Goal: Task Accomplishment & Management: Use online tool/utility

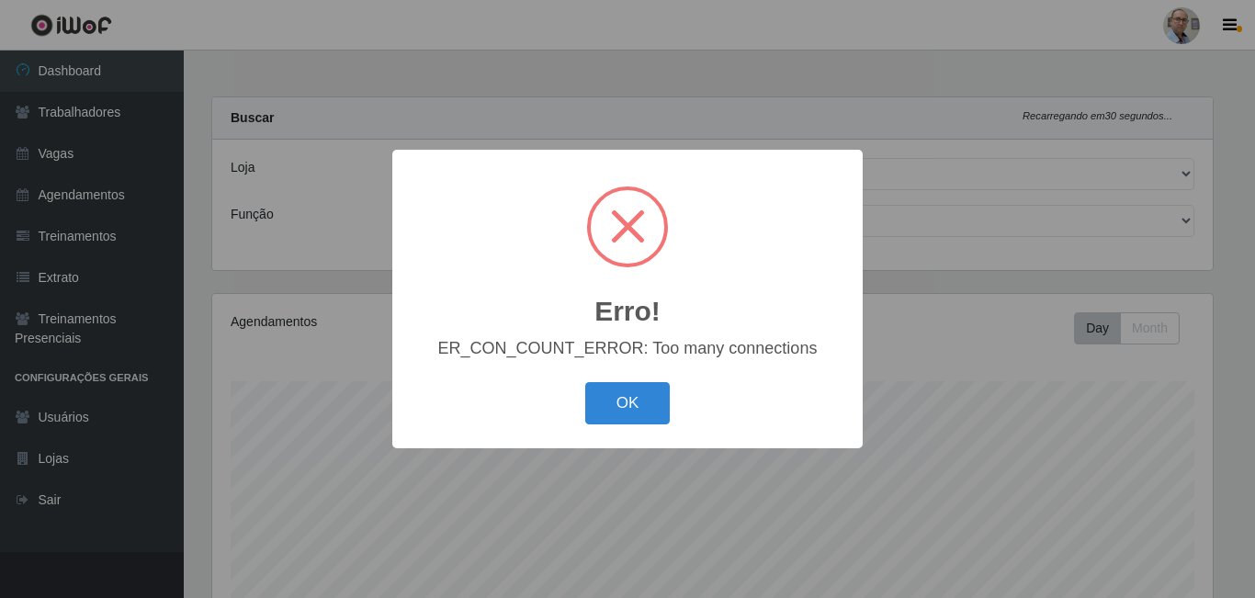
select select "251"
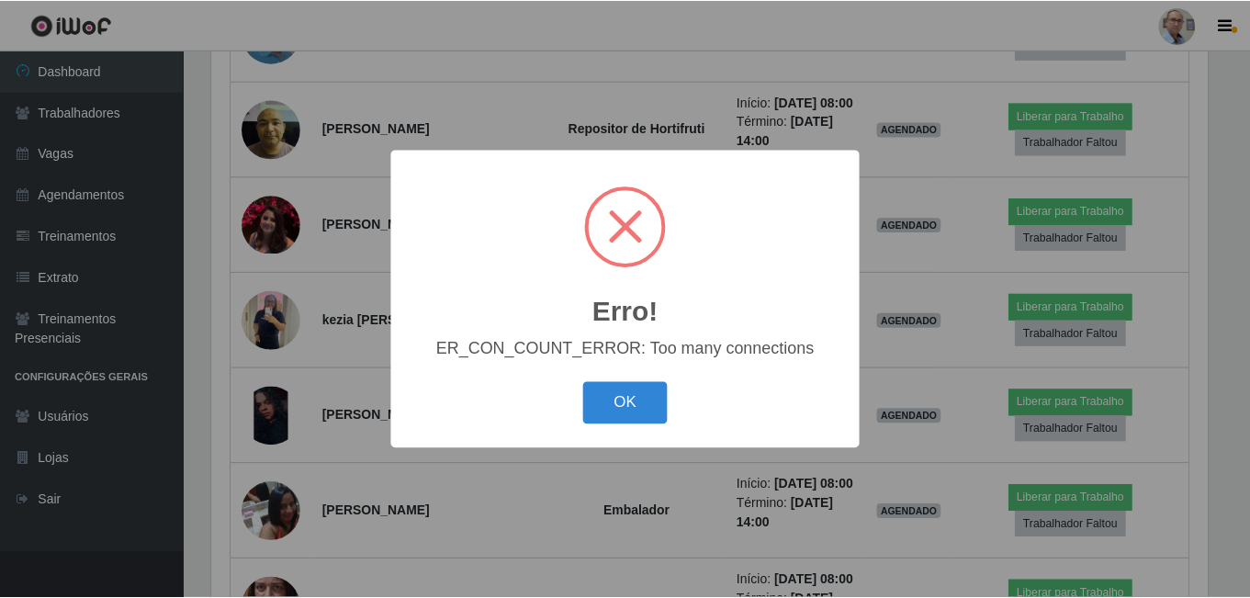
scroll to position [381, 1001]
click at [638, 403] on button "OK" at bounding box center [627, 403] width 85 height 43
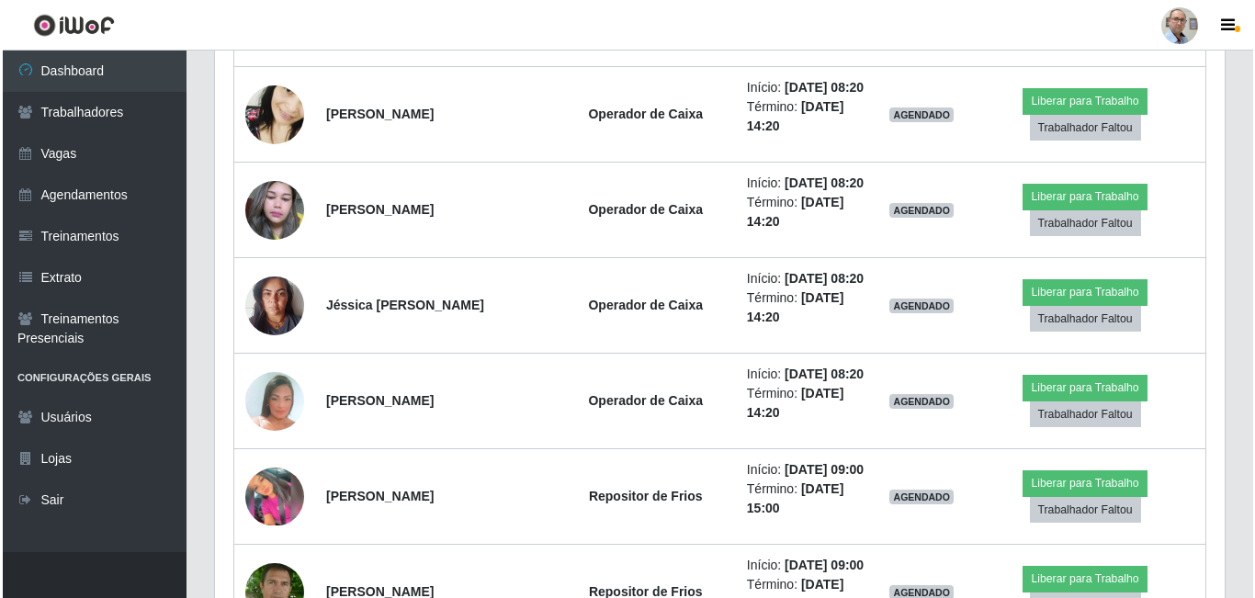
scroll to position [2389, 0]
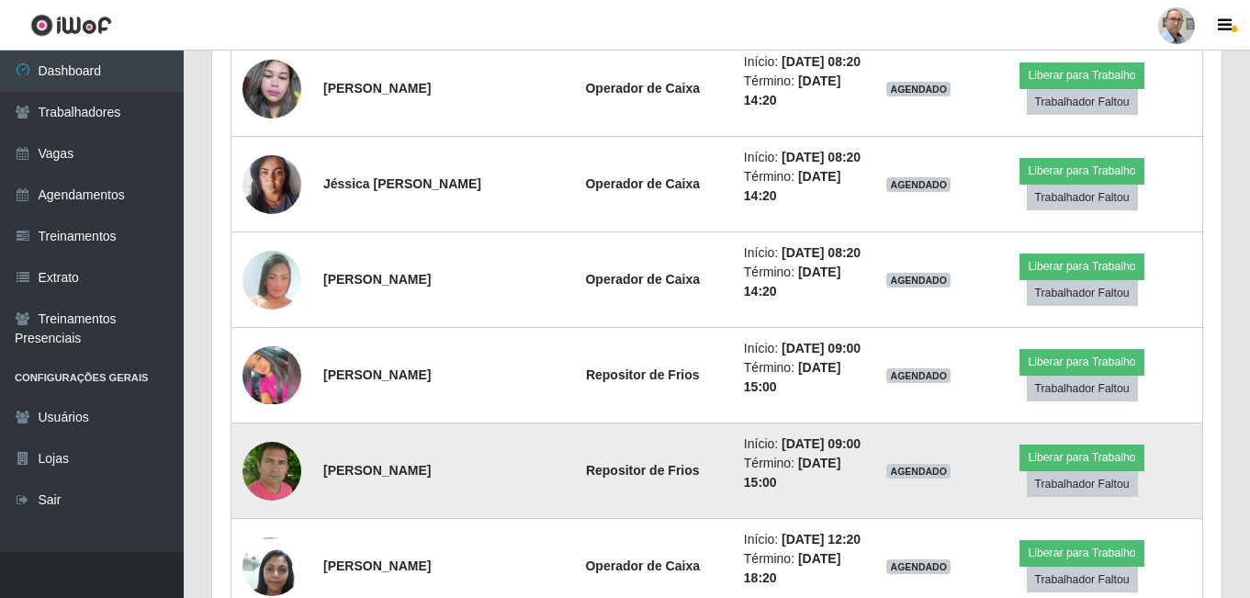
click at [277, 466] on img at bounding box center [272, 470] width 59 height 66
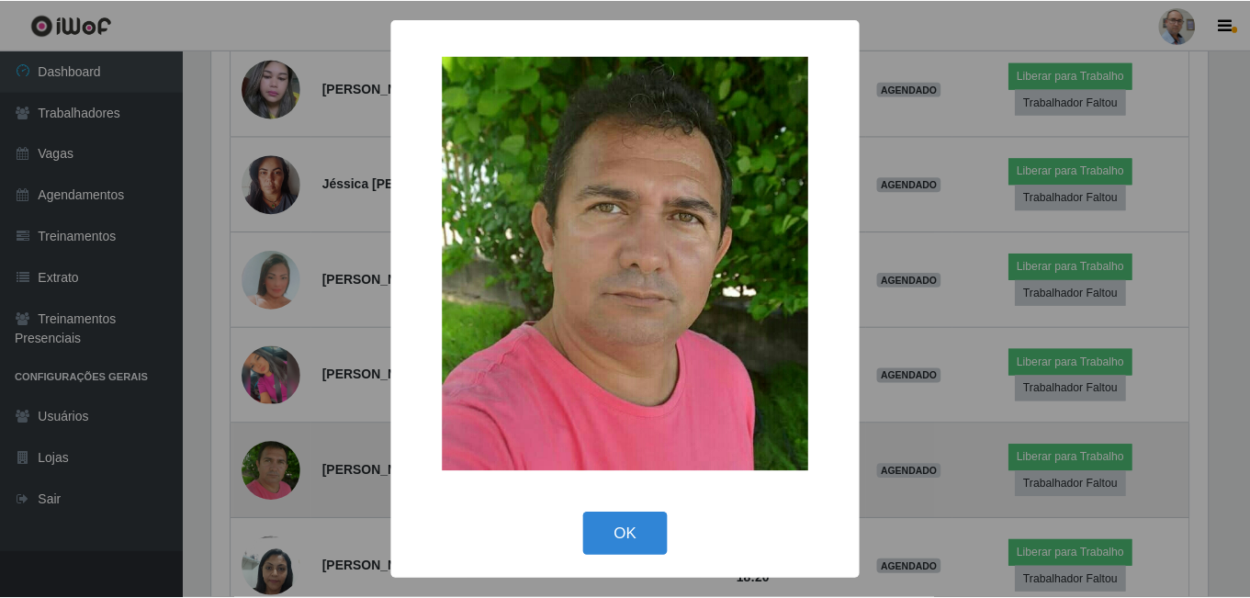
scroll to position [381, 1001]
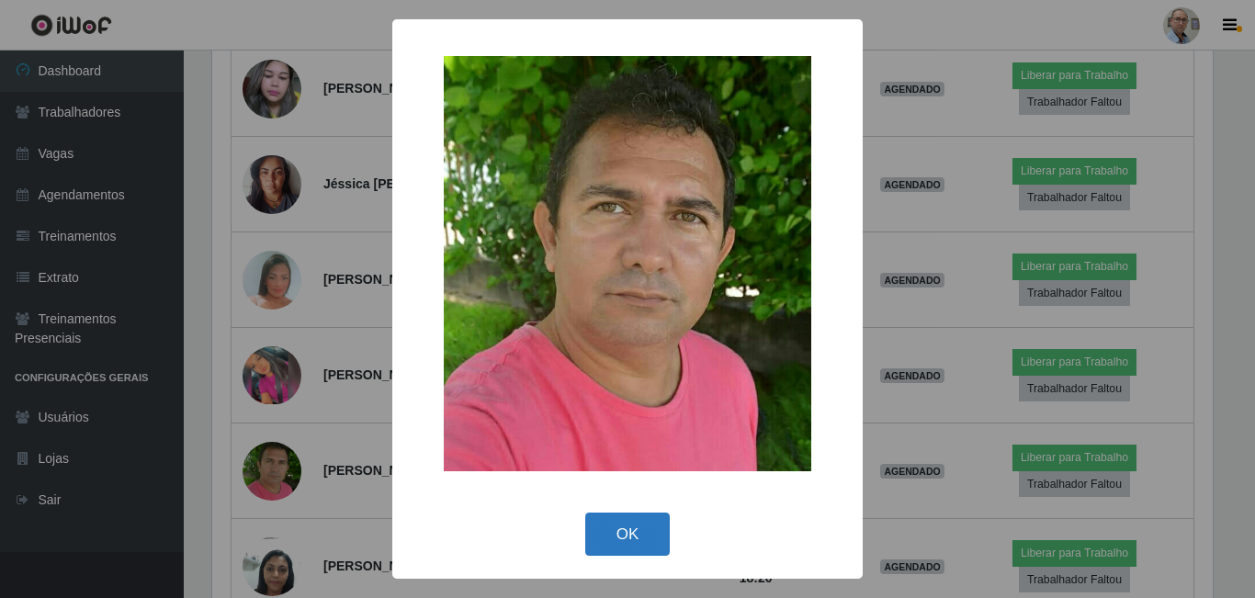
click at [625, 533] on button "OK" at bounding box center [627, 534] width 85 height 43
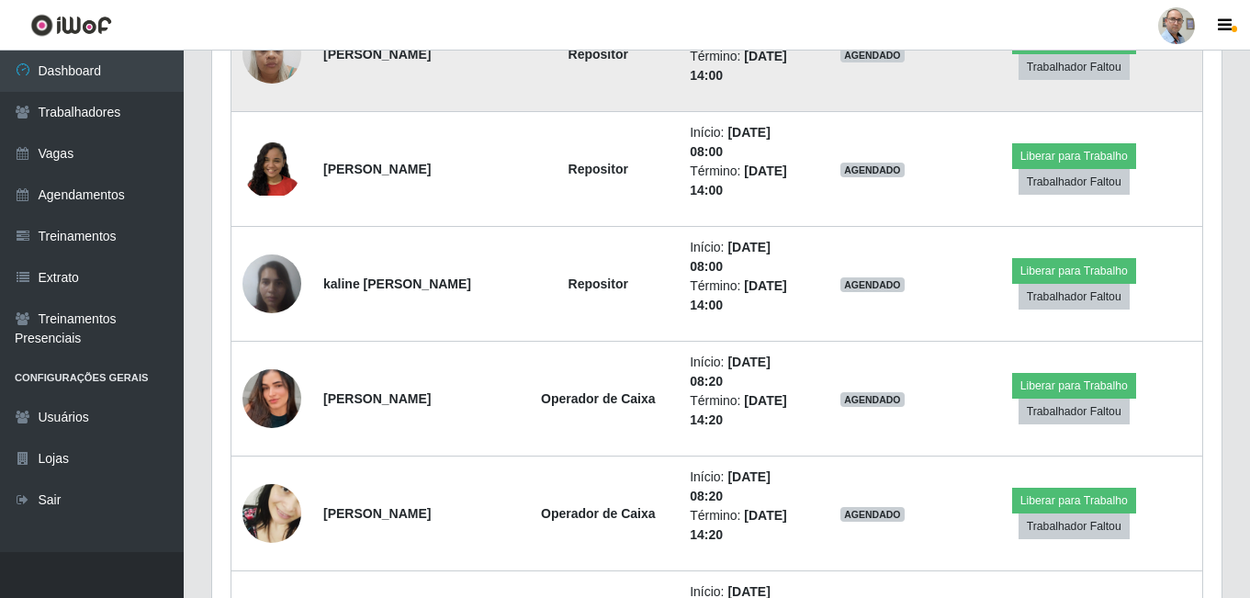
scroll to position [2205, 0]
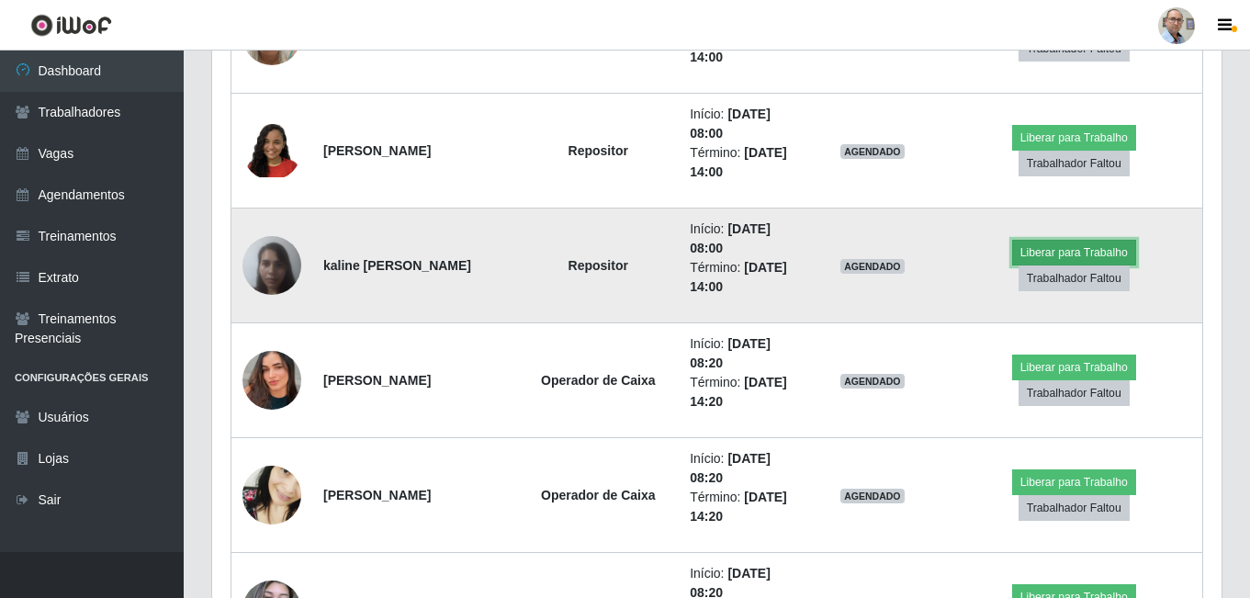
click at [1022, 263] on button "Liberar para Trabalho" at bounding box center [1074, 253] width 124 height 26
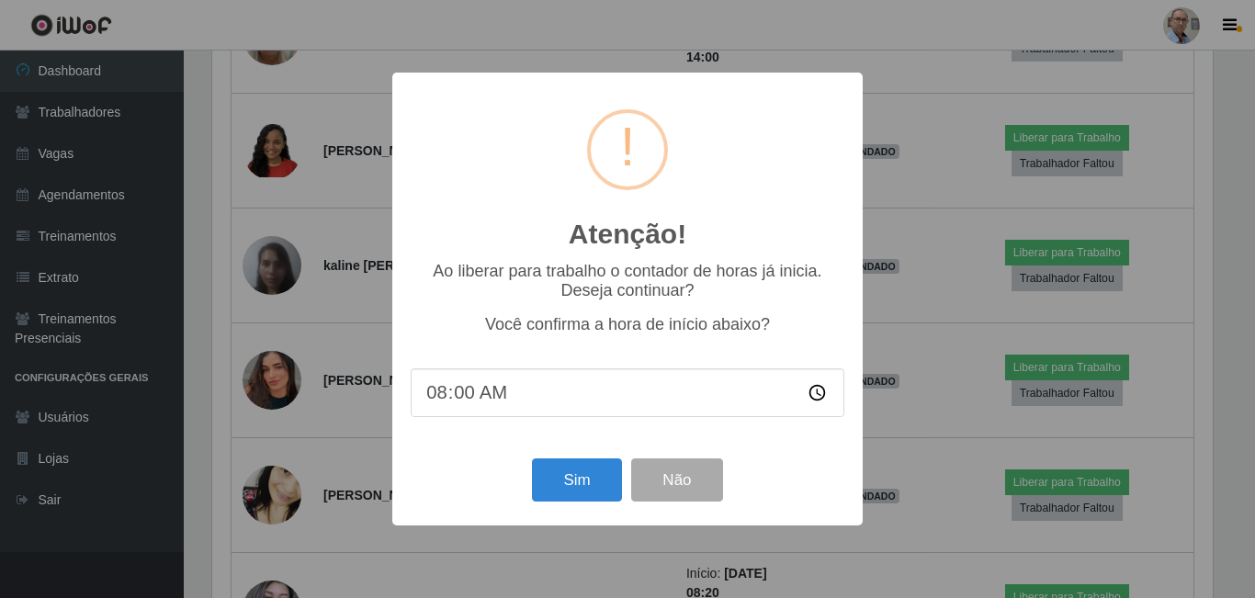
click at [563, 506] on div "Sim Não" at bounding box center [628, 480] width 434 height 52
click at [569, 496] on button "Sim" at bounding box center [576, 479] width 89 height 43
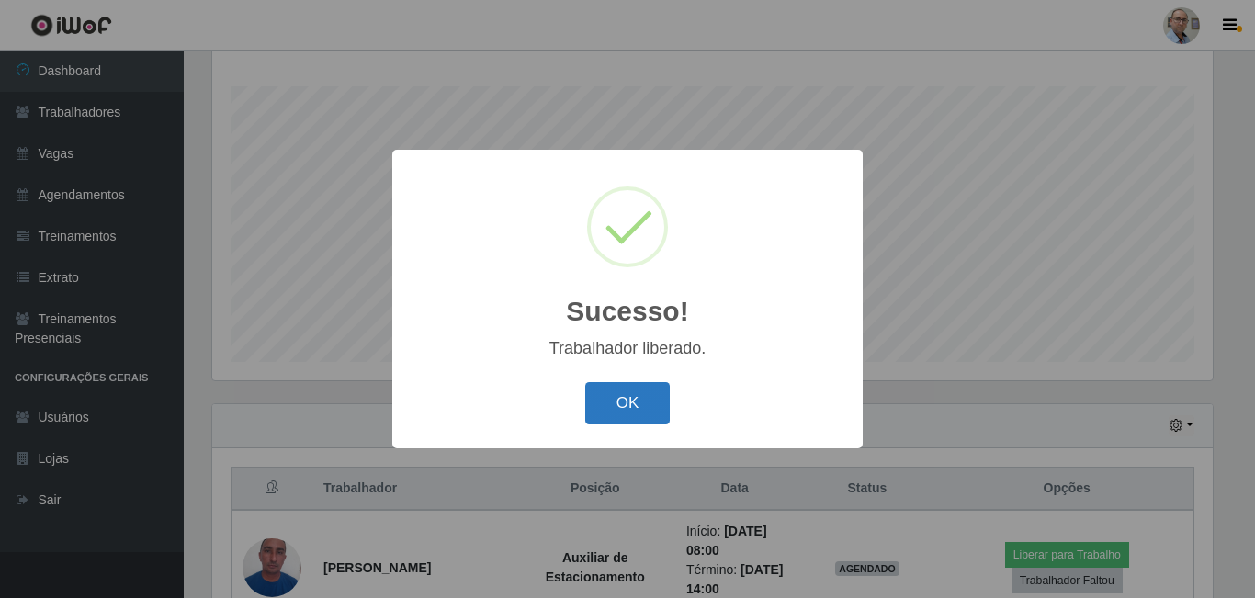
click at [598, 397] on button "OK" at bounding box center [627, 403] width 85 height 43
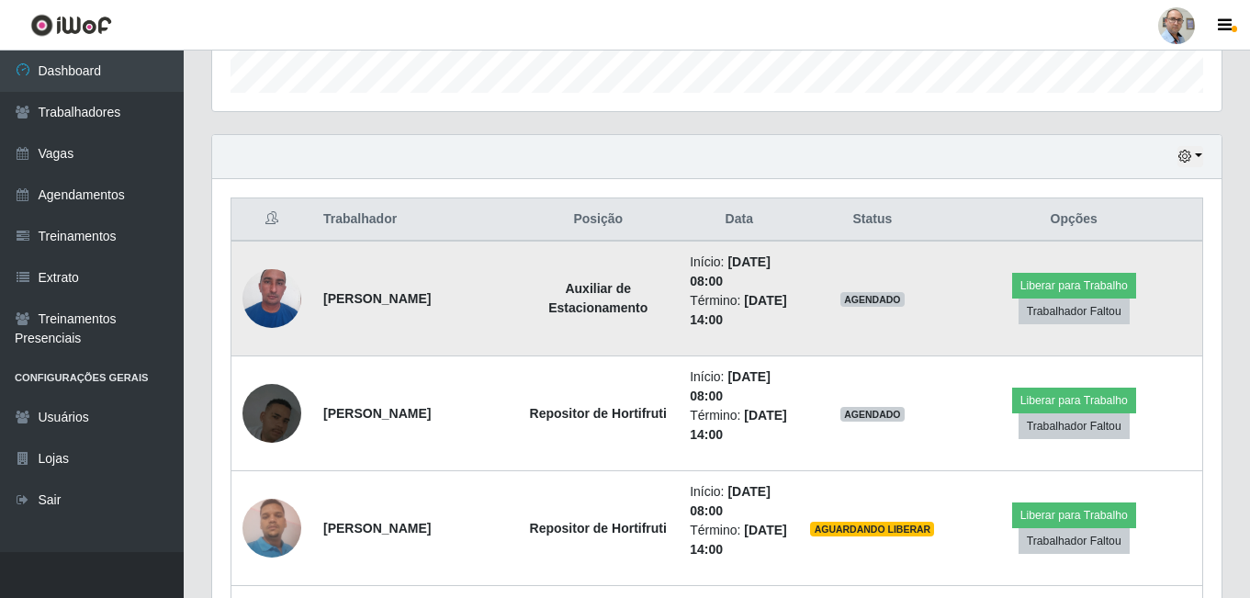
scroll to position [571, 0]
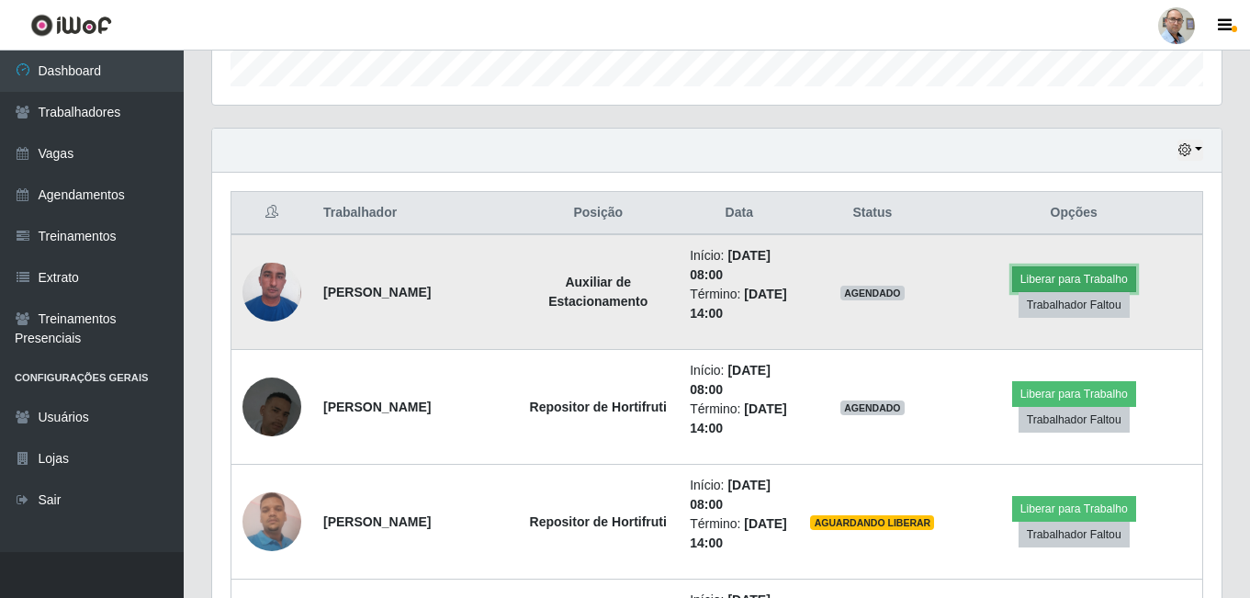
click at [1012, 290] on button "Liberar para Trabalho" at bounding box center [1074, 279] width 124 height 26
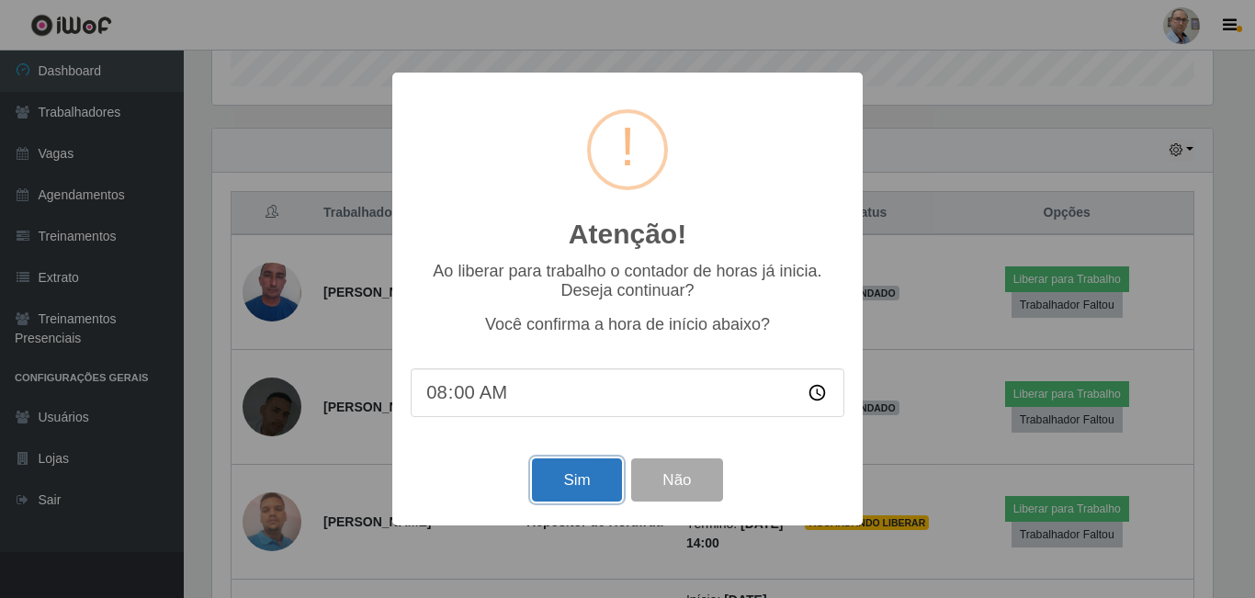
click at [565, 478] on button "Sim" at bounding box center [576, 479] width 89 height 43
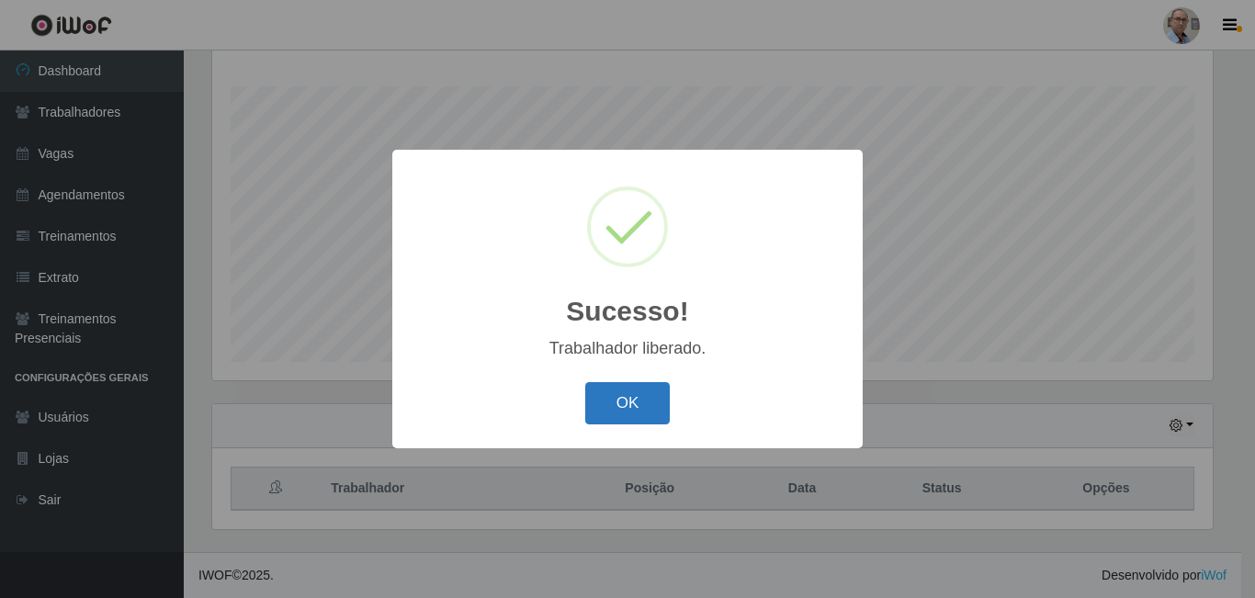
click at [631, 415] on button "OK" at bounding box center [627, 403] width 85 height 43
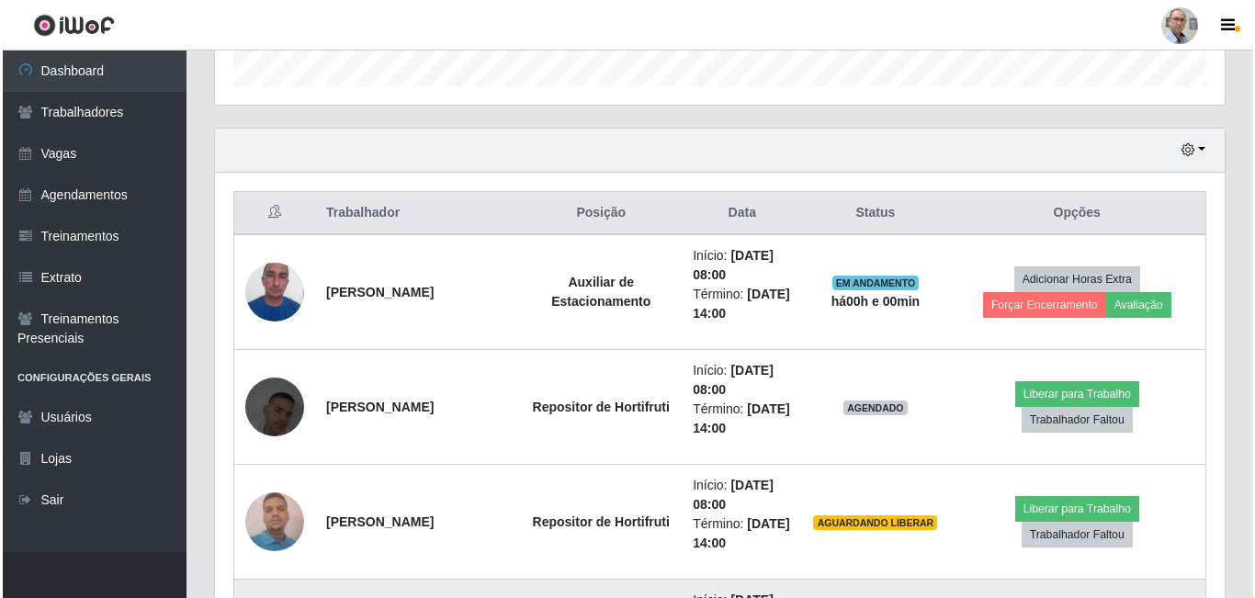
scroll to position [754, 0]
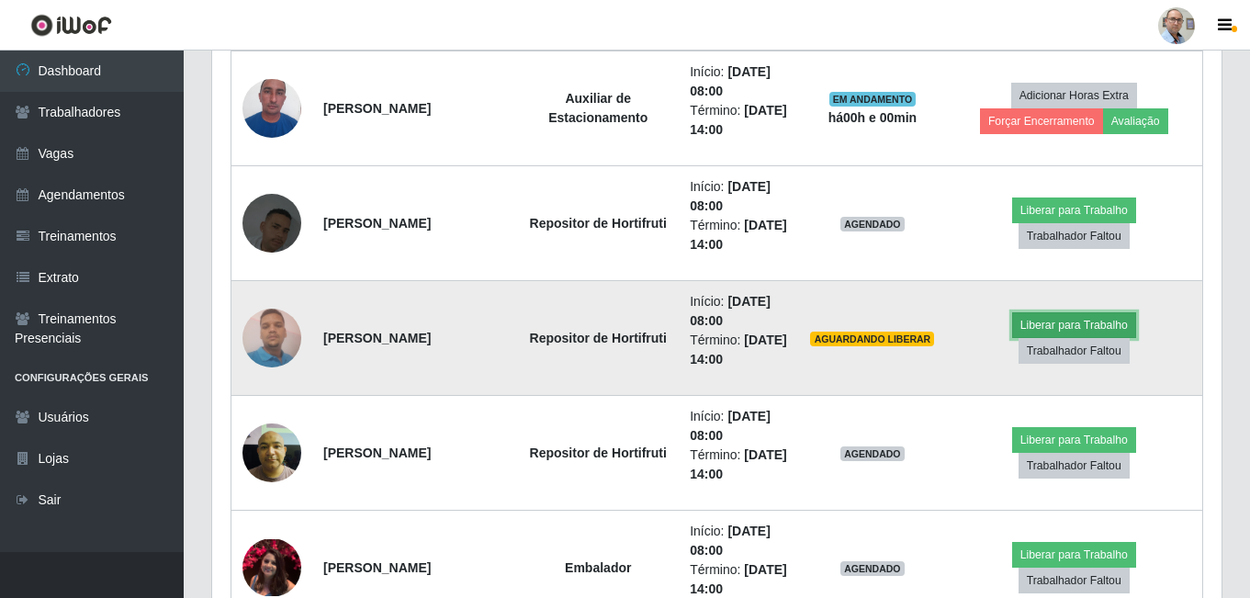
click at [1015, 338] on button "Liberar para Trabalho" at bounding box center [1074, 325] width 124 height 26
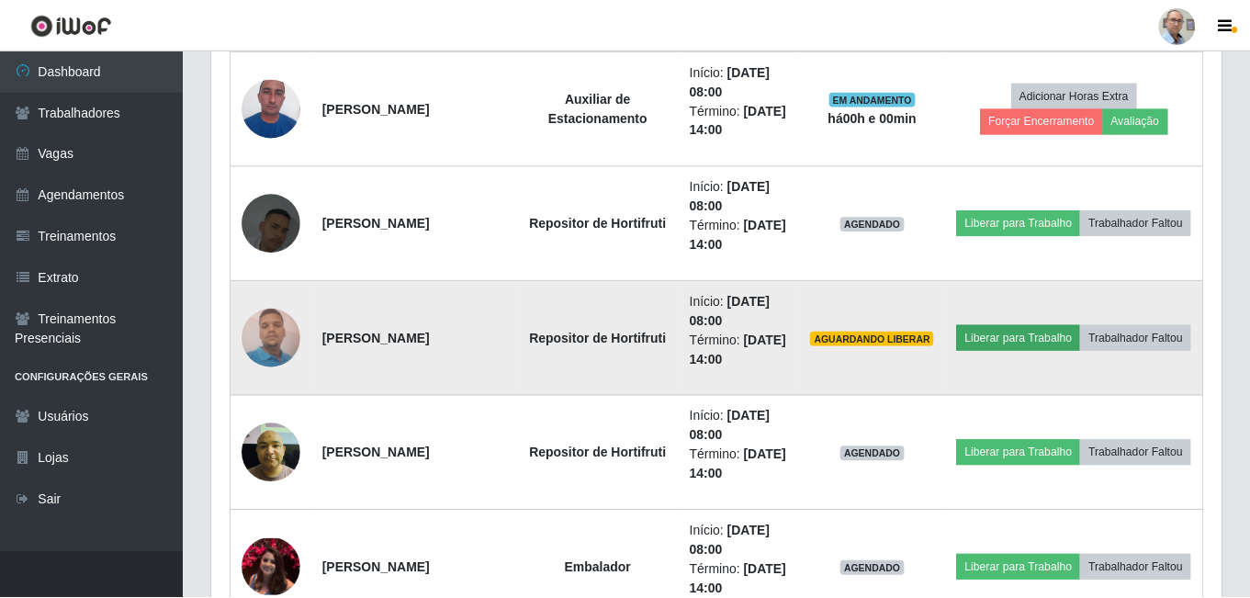
scroll to position [381, 1001]
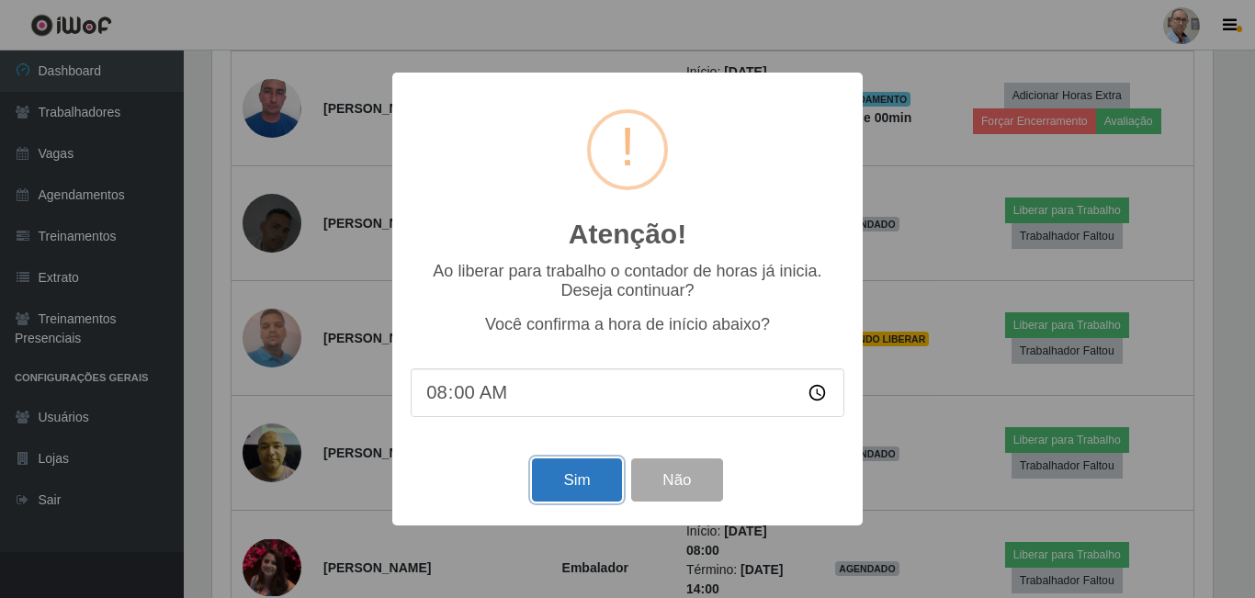
click at [562, 479] on button "Sim" at bounding box center [576, 479] width 89 height 43
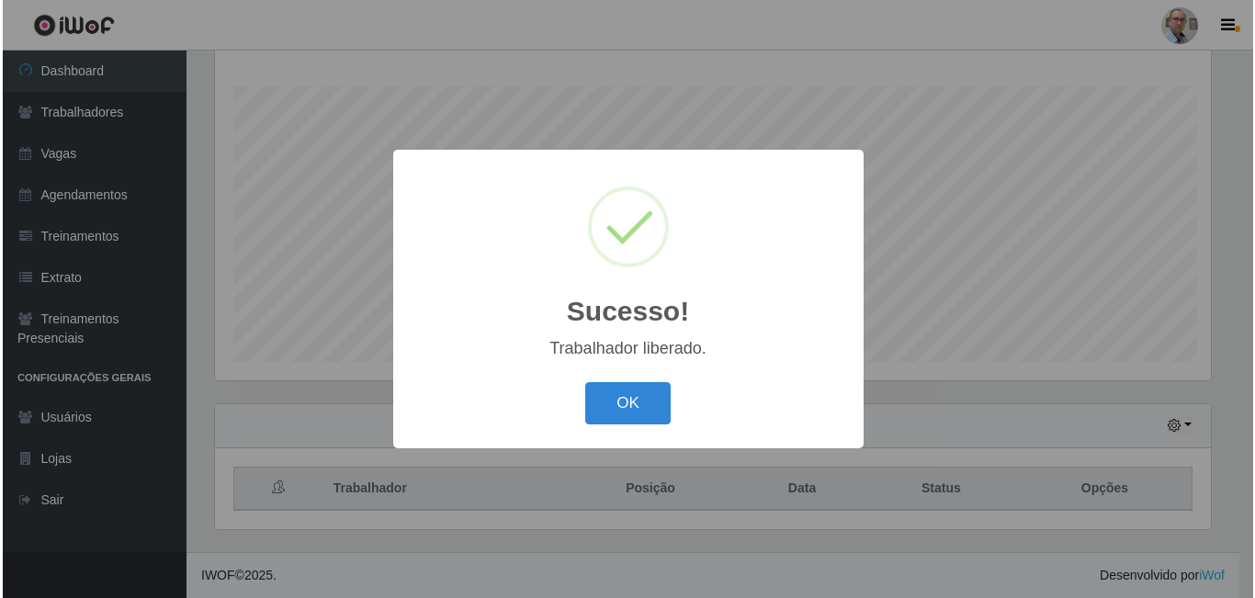
scroll to position [0, 0]
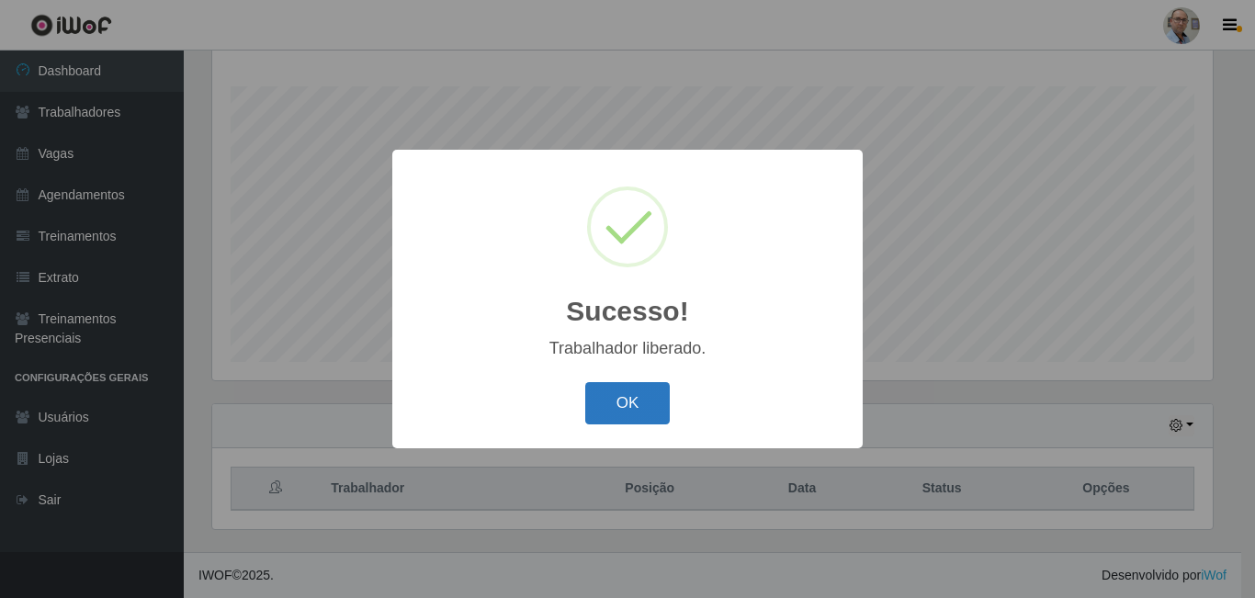
click at [615, 402] on button "OK" at bounding box center [627, 403] width 85 height 43
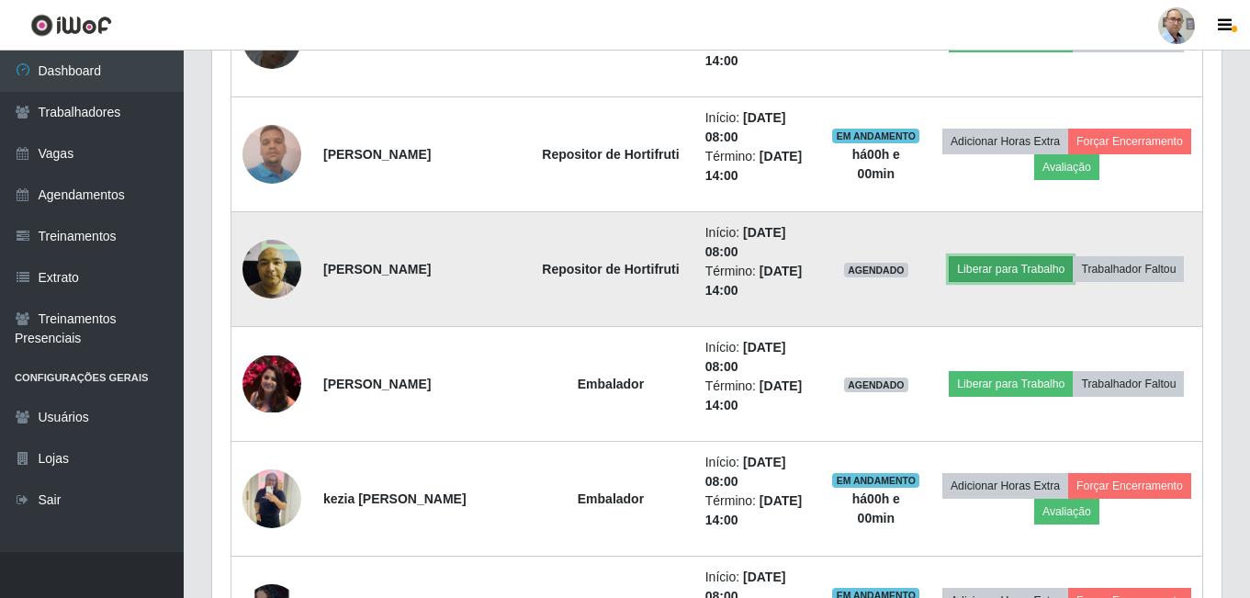
click at [979, 273] on button "Liberar para Trabalho" at bounding box center [1011, 269] width 124 height 26
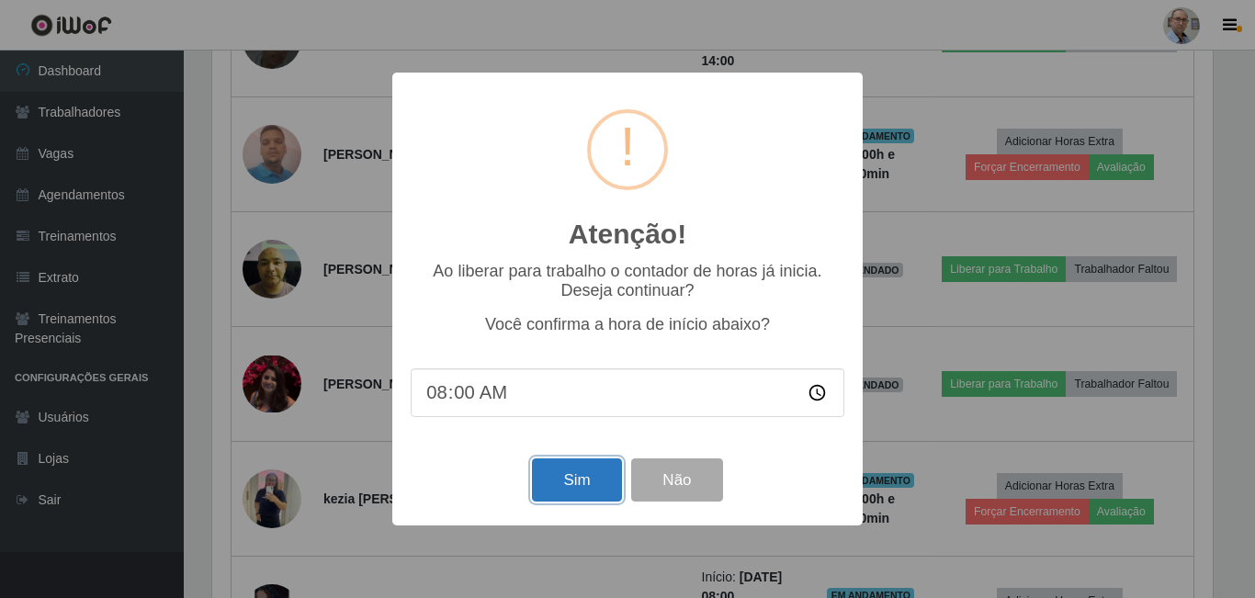
click at [573, 492] on button "Sim" at bounding box center [576, 479] width 89 height 43
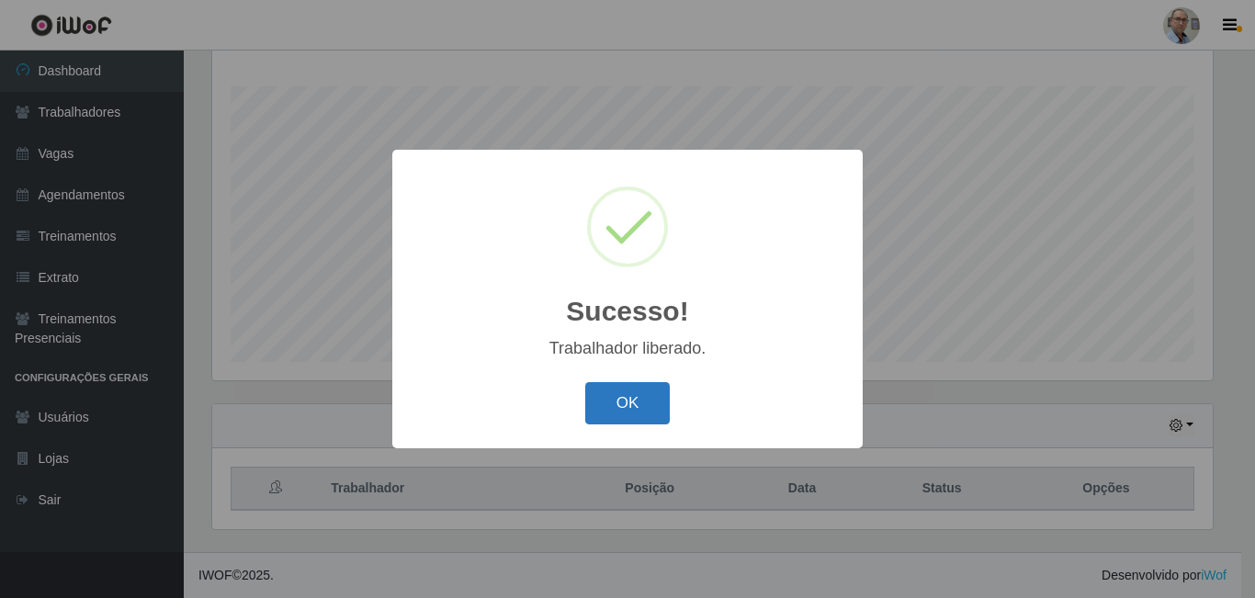
click at [646, 410] on button "OK" at bounding box center [627, 403] width 85 height 43
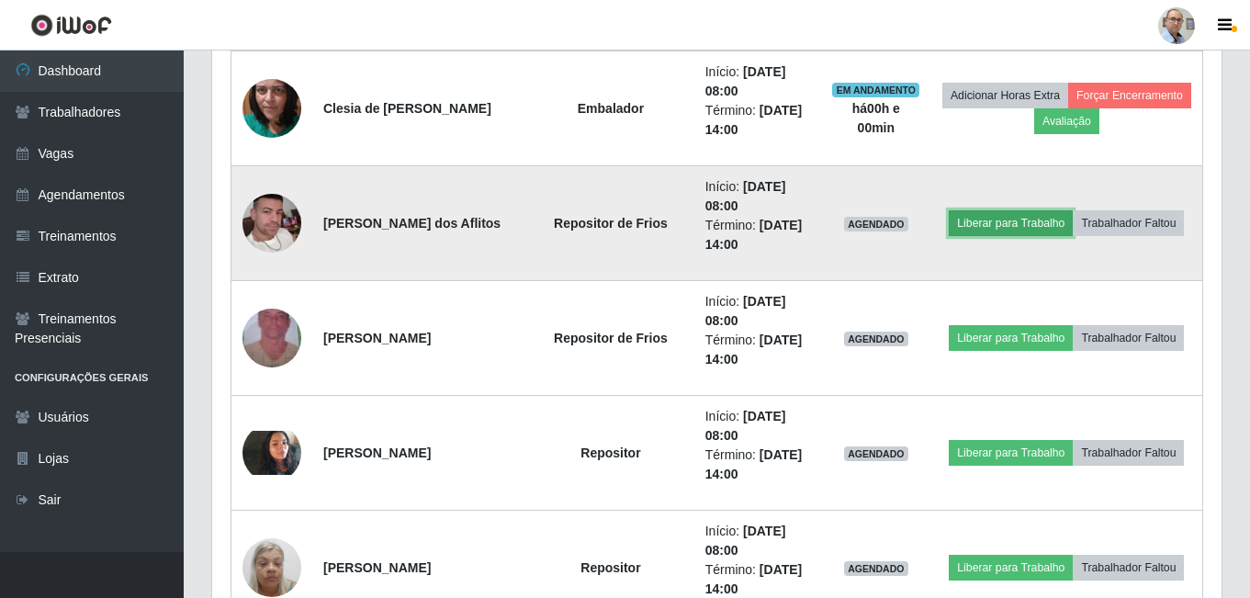
click at [993, 228] on button "Liberar para Trabalho" at bounding box center [1011, 223] width 124 height 26
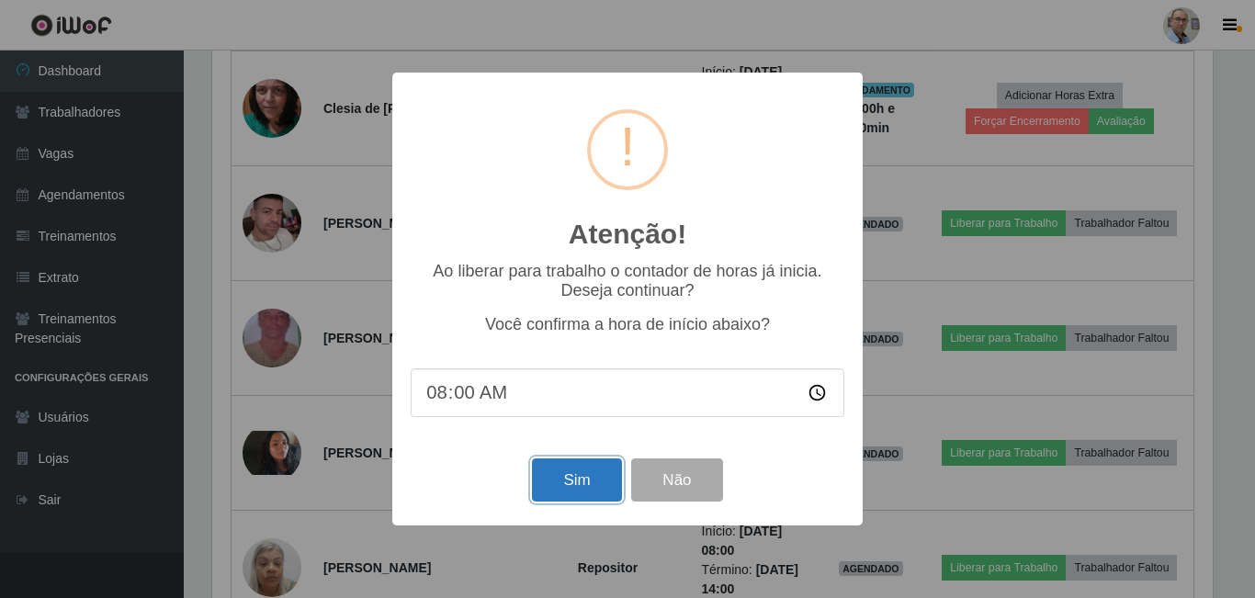
click at [540, 485] on button "Sim" at bounding box center [576, 479] width 89 height 43
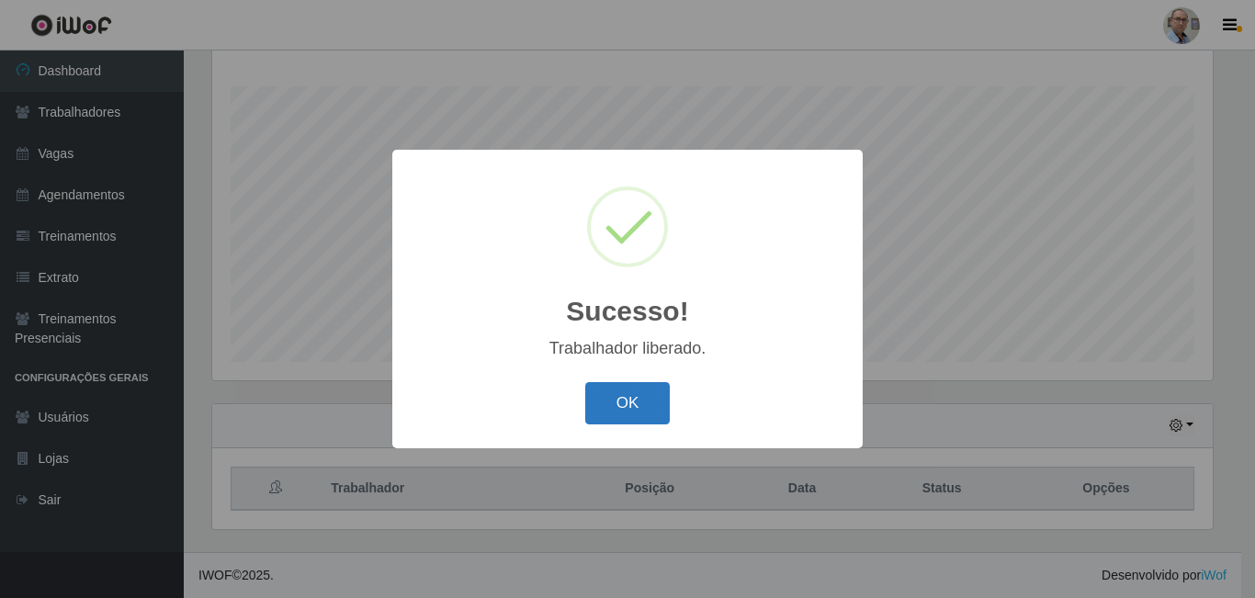
click at [630, 389] on button "OK" at bounding box center [627, 403] width 85 height 43
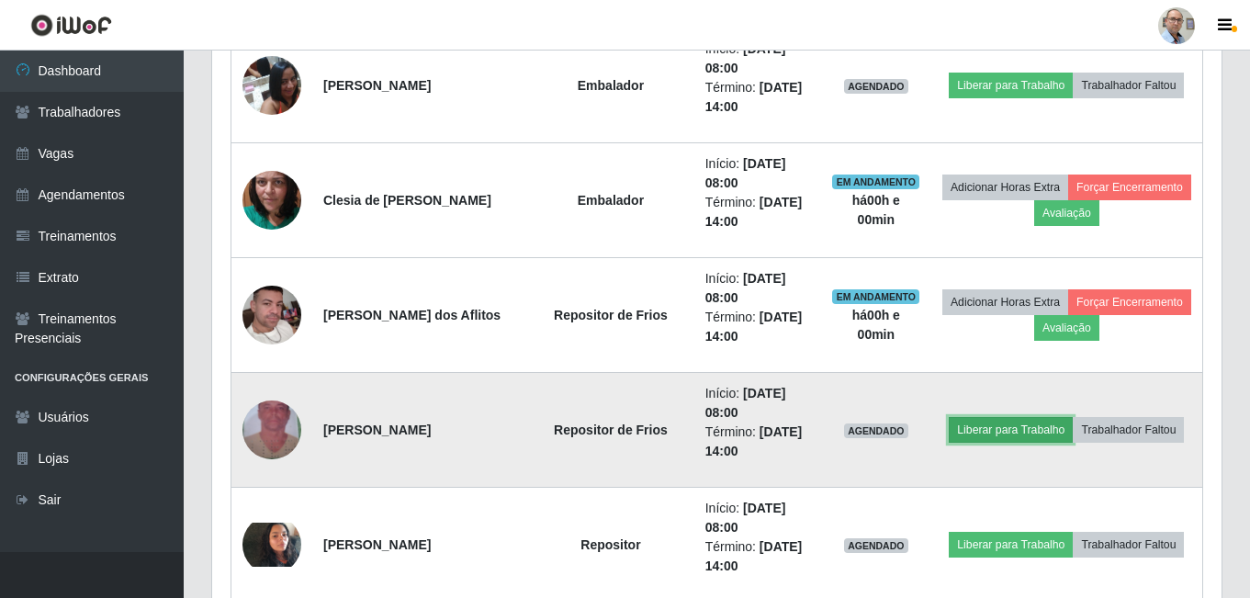
click at [1018, 430] on button "Liberar para Trabalho" at bounding box center [1011, 430] width 124 height 26
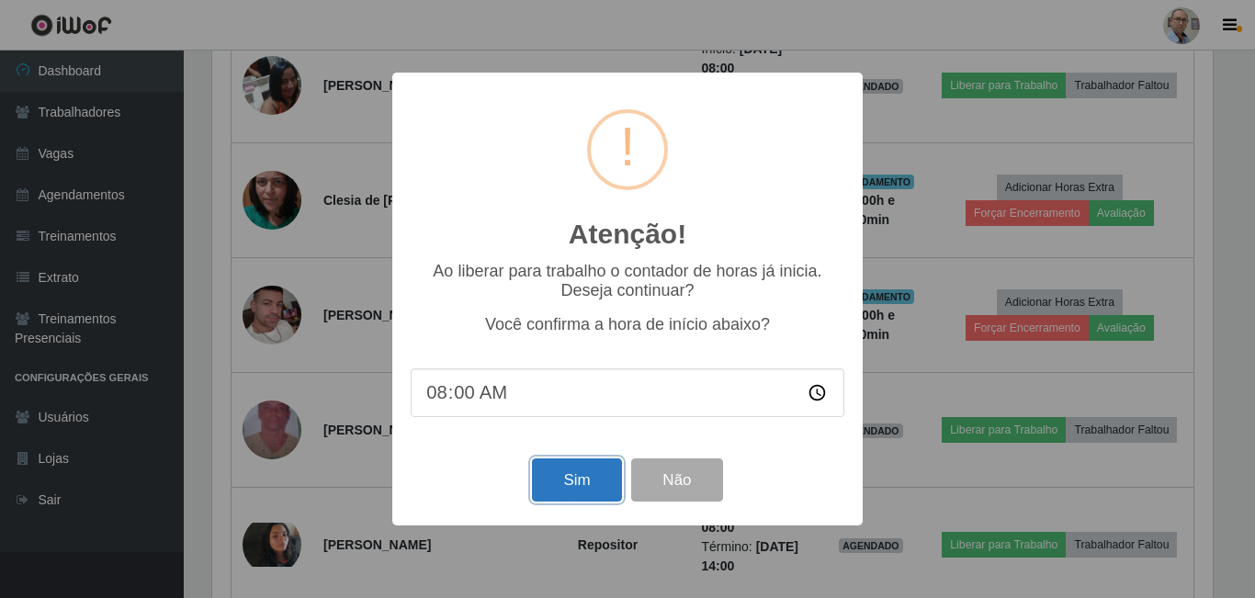
click at [587, 491] on button "Sim" at bounding box center [576, 479] width 89 height 43
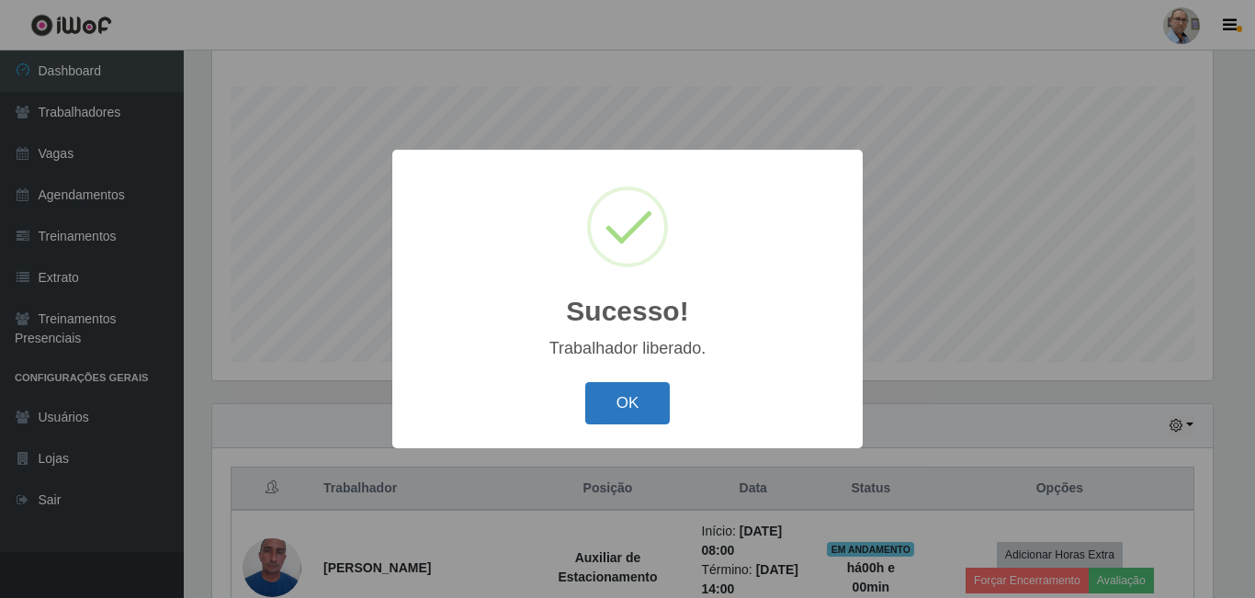
click at [639, 420] on button "OK" at bounding box center [627, 403] width 85 height 43
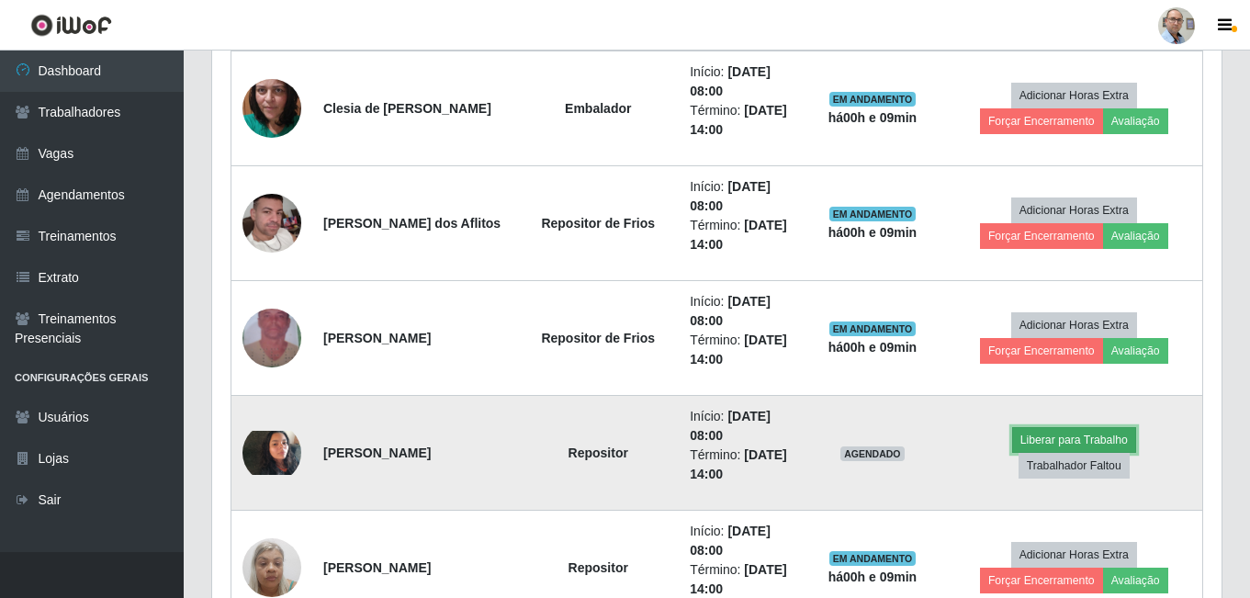
click at [1012, 453] on button "Liberar para Trabalho" at bounding box center [1074, 440] width 124 height 26
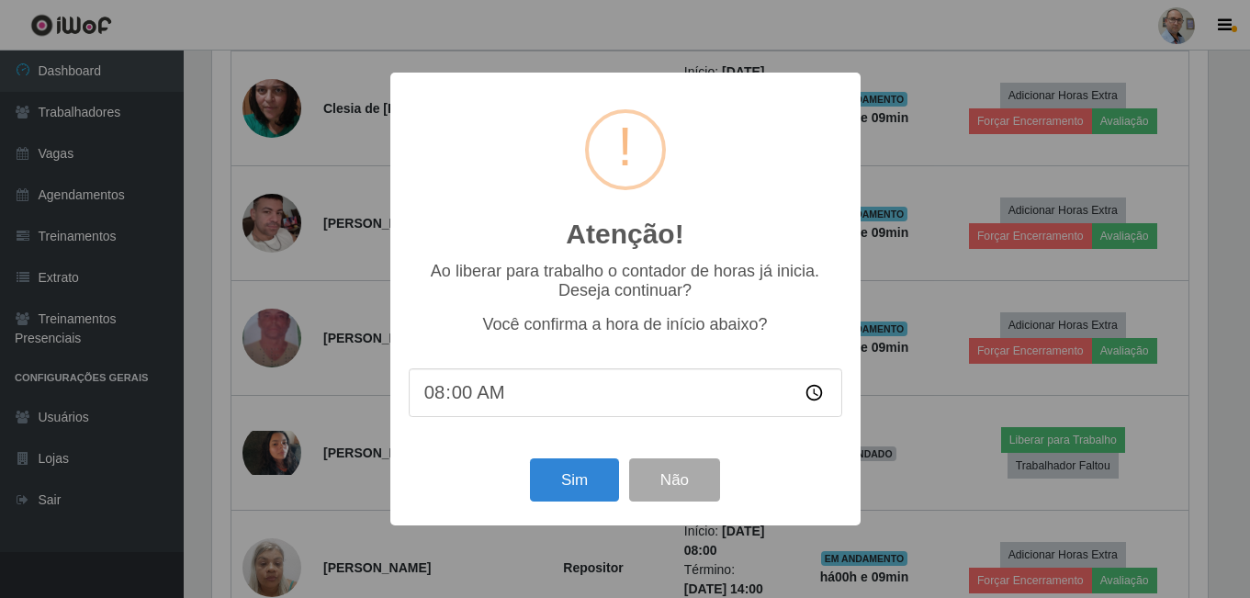
scroll to position [381, 1001]
click at [575, 495] on button "Sim" at bounding box center [576, 479] width 89 height 43
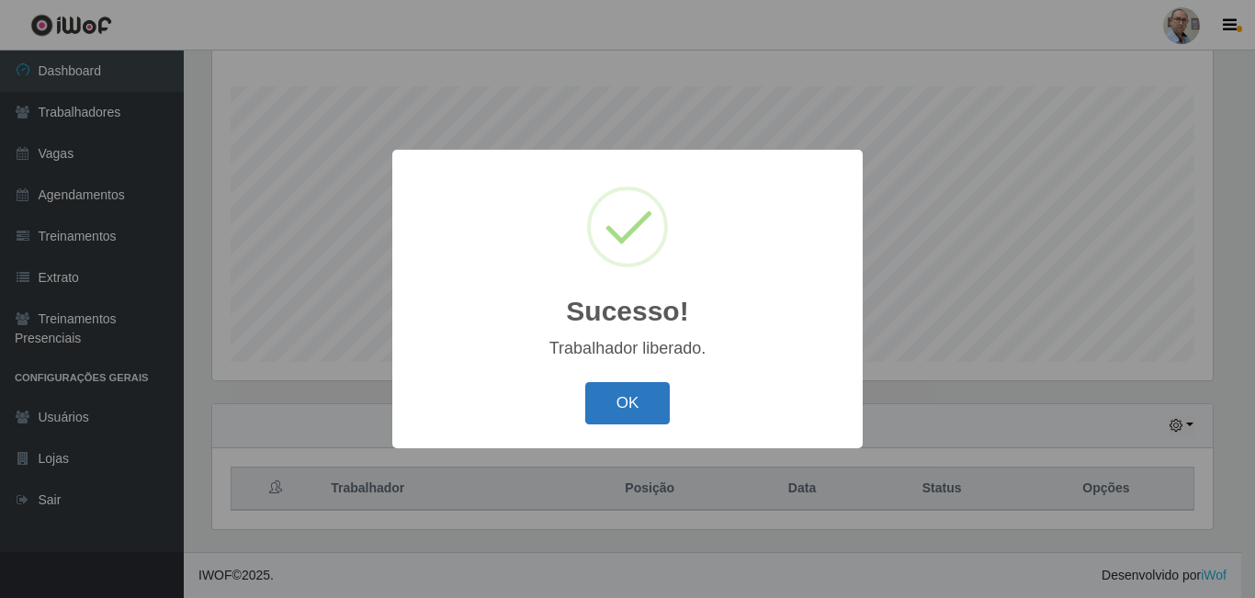
click at [647, 408] on button "OK" at bounding box center [627, 403] width 85 height 43
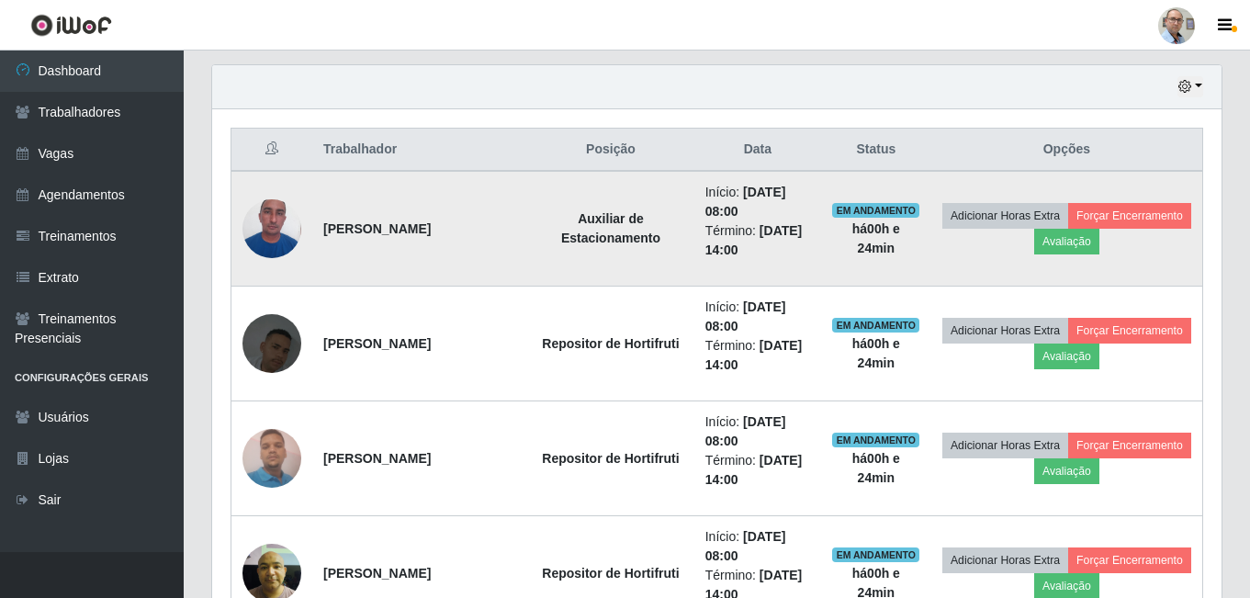
scroll to position [643, 0]
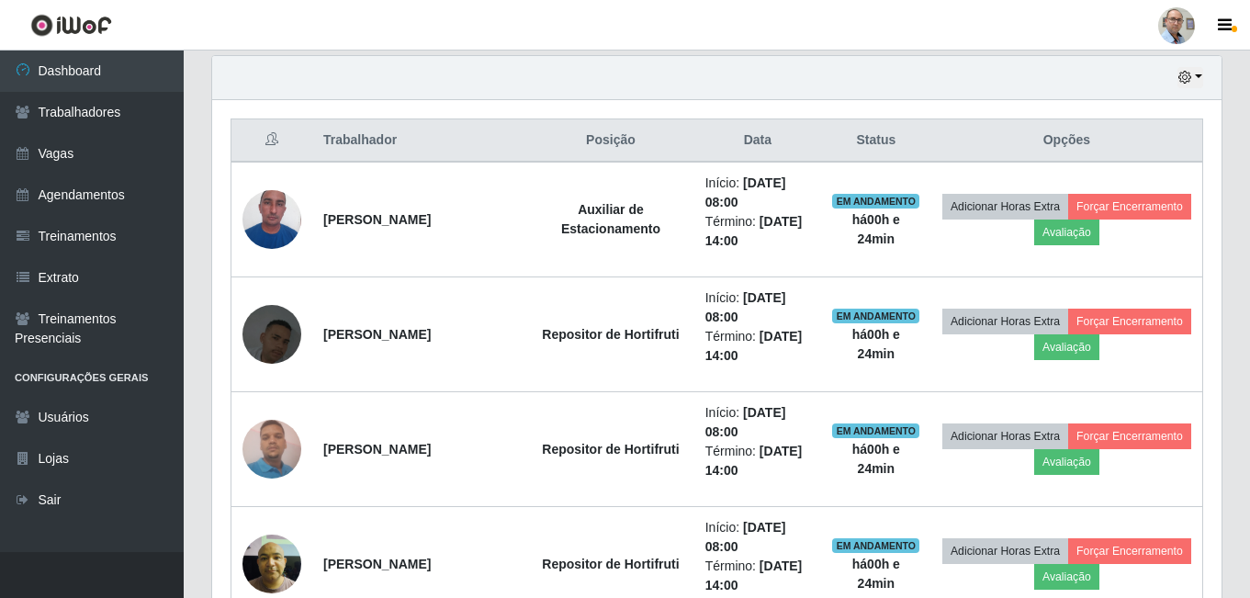
drag, startPoint x: 408, startPoint y: 171, endPoint x: 221, endPoint y: 80, distance: 207.5
click at [221, 80] on div "Hoje 1 dia 3 dias 1 Semana Não encerrados" at bounding box center [717, 78] width 1010 height 44
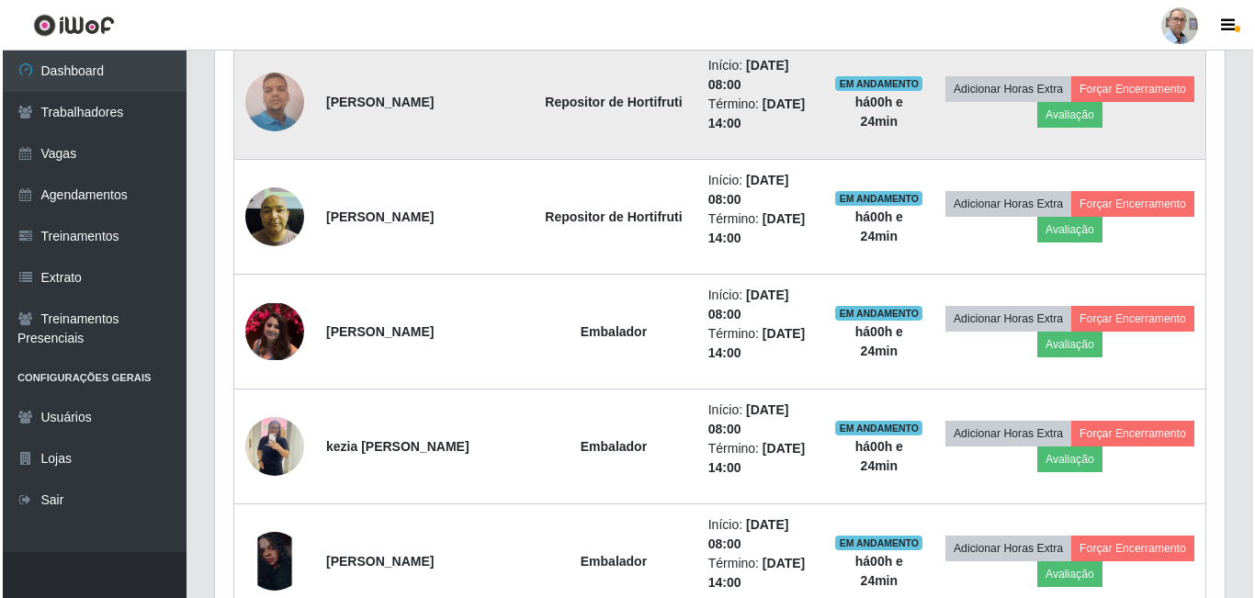
scroll to position [1011, 0]
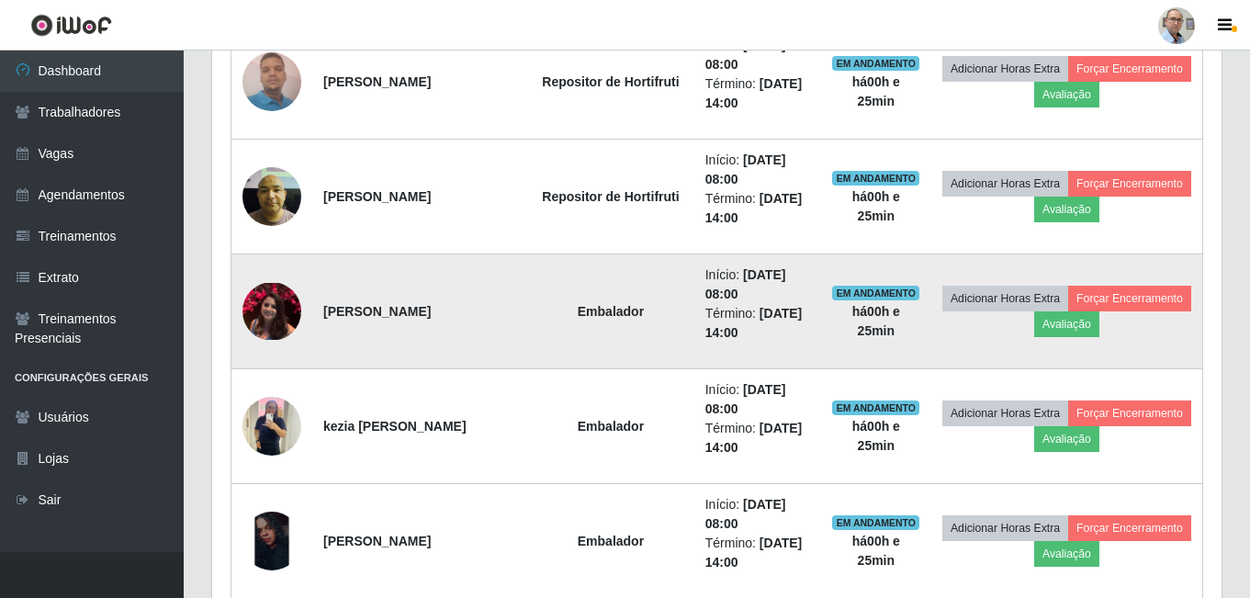
click at [285, 311] on img at bounding box center [272, 311] width 59 height 57
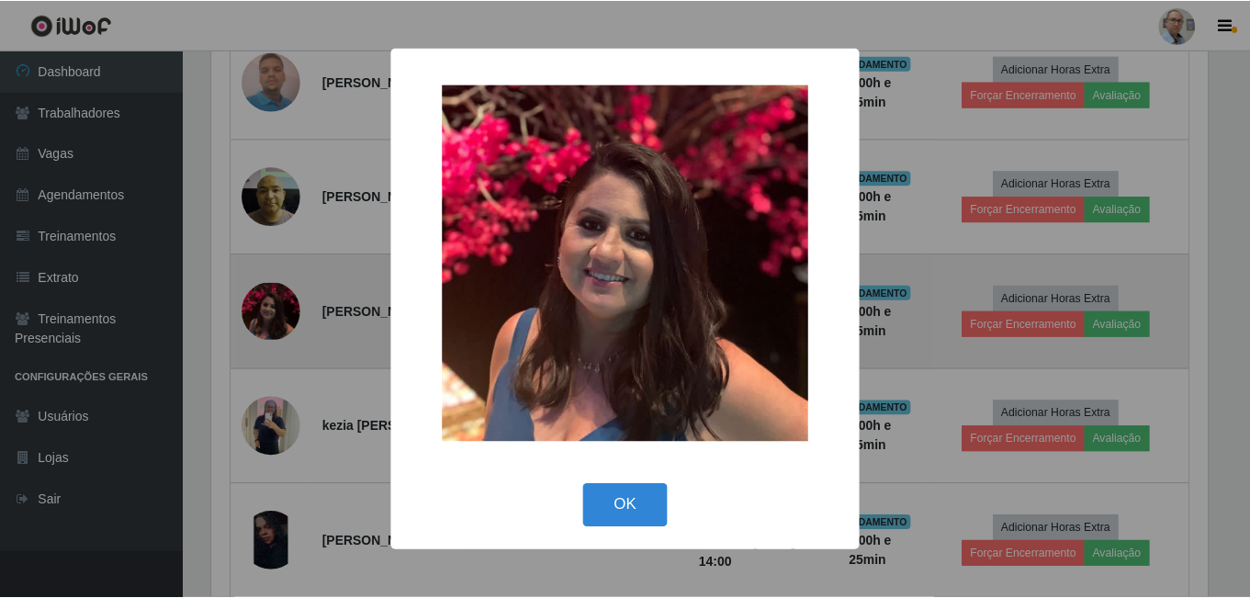
scroll to position [381, 1001]
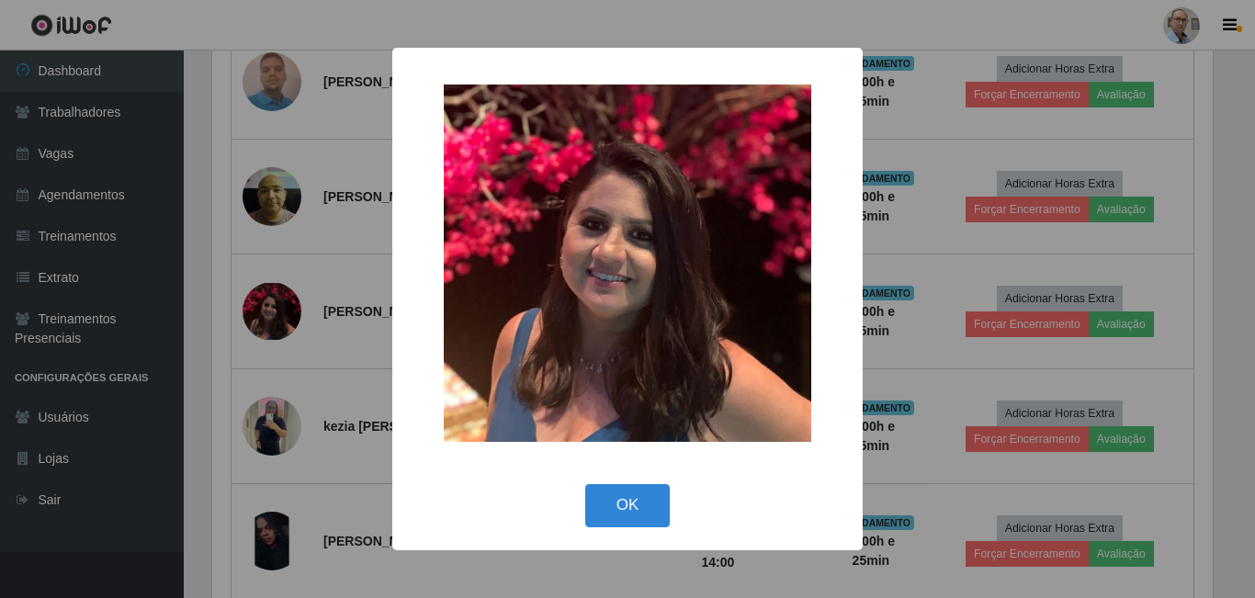
click at [337, 300] on div "× OK Cancel" at bounding box center [627, 299] width 1255 height 598
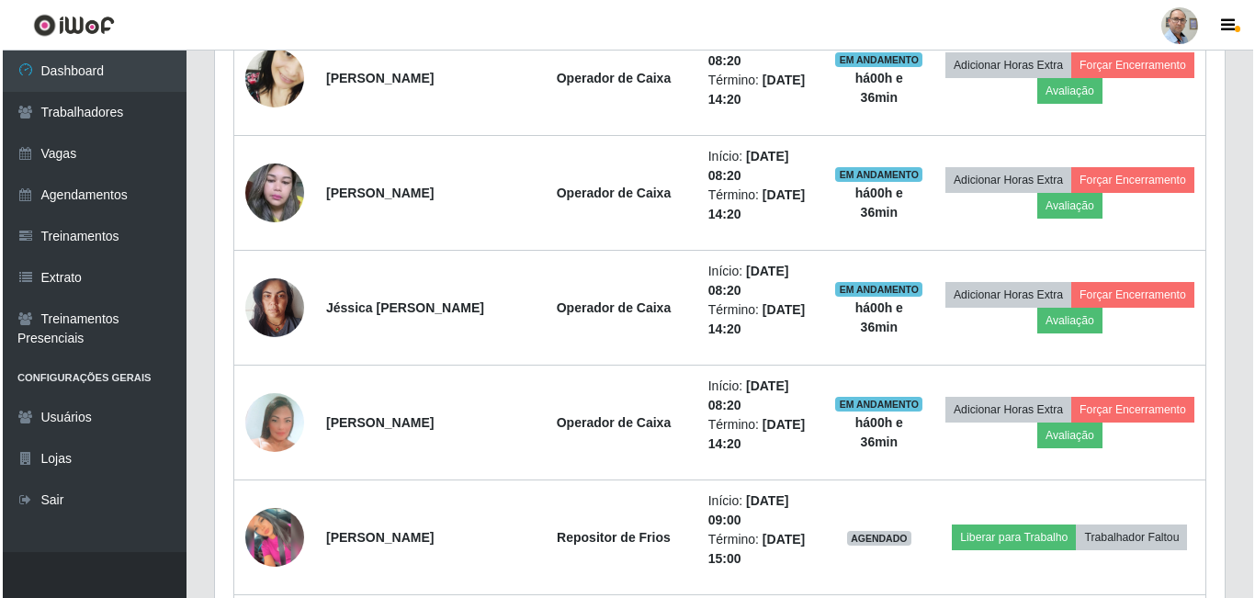
scroll to position [2664, 0]
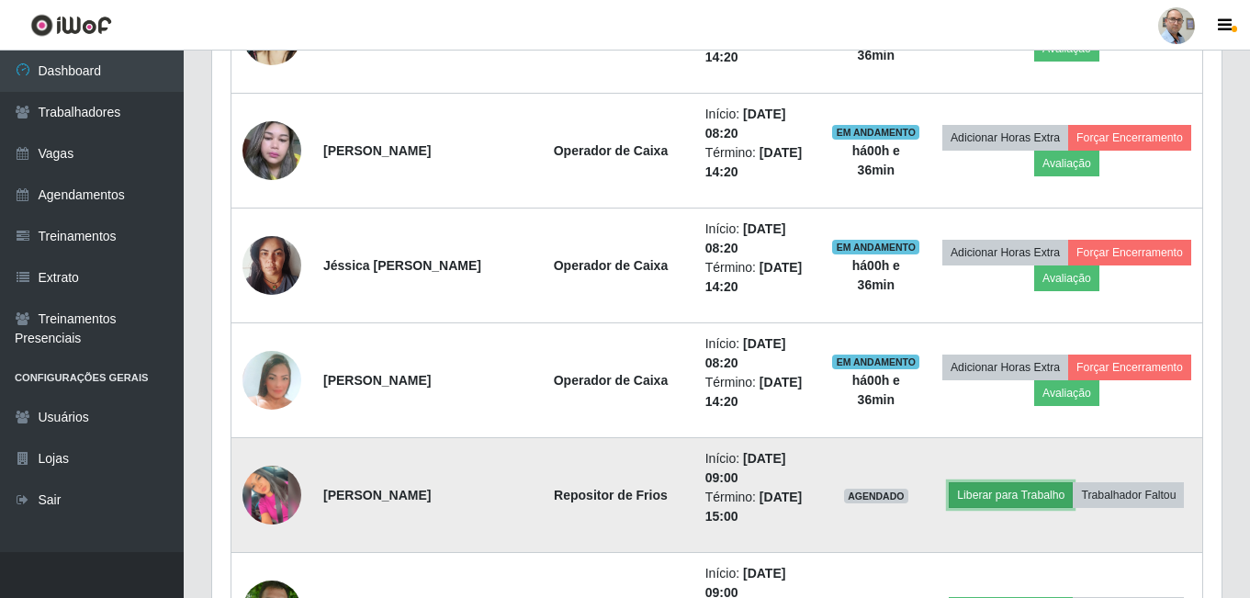
click at [1016, 503] on button "Liberar para Trabalho" at bounding box center [1011, 495] width 124 height 26
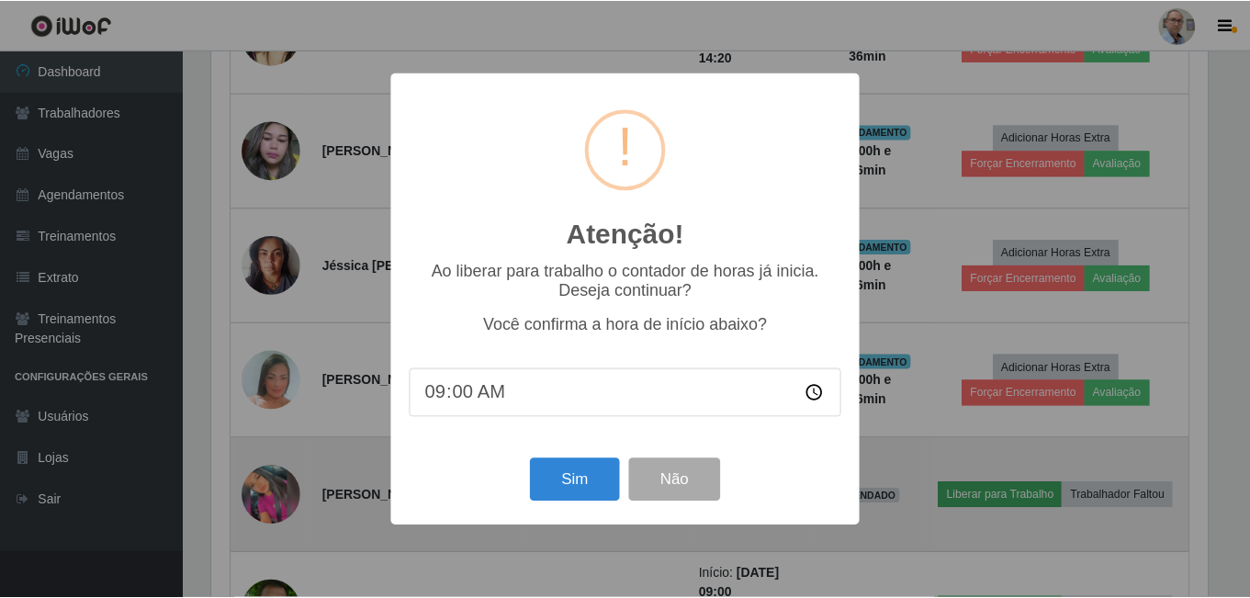
scroll to position [381, 1001]
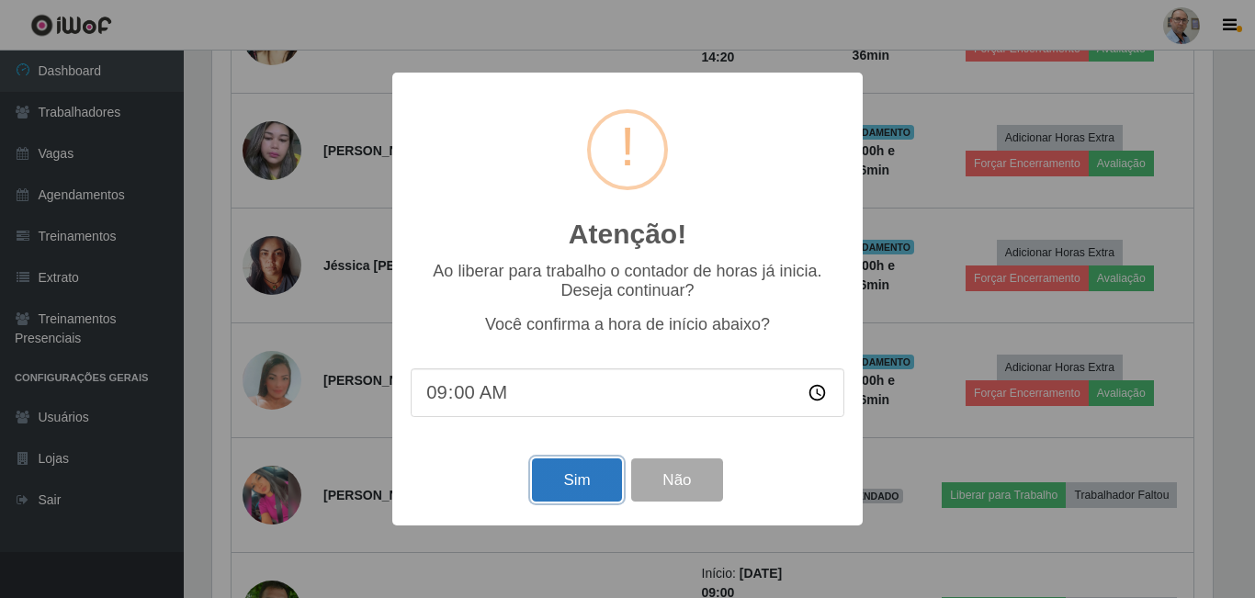
click at [575, 481] on button "Sim" at bounding box center [576, 479] width 89 height 43
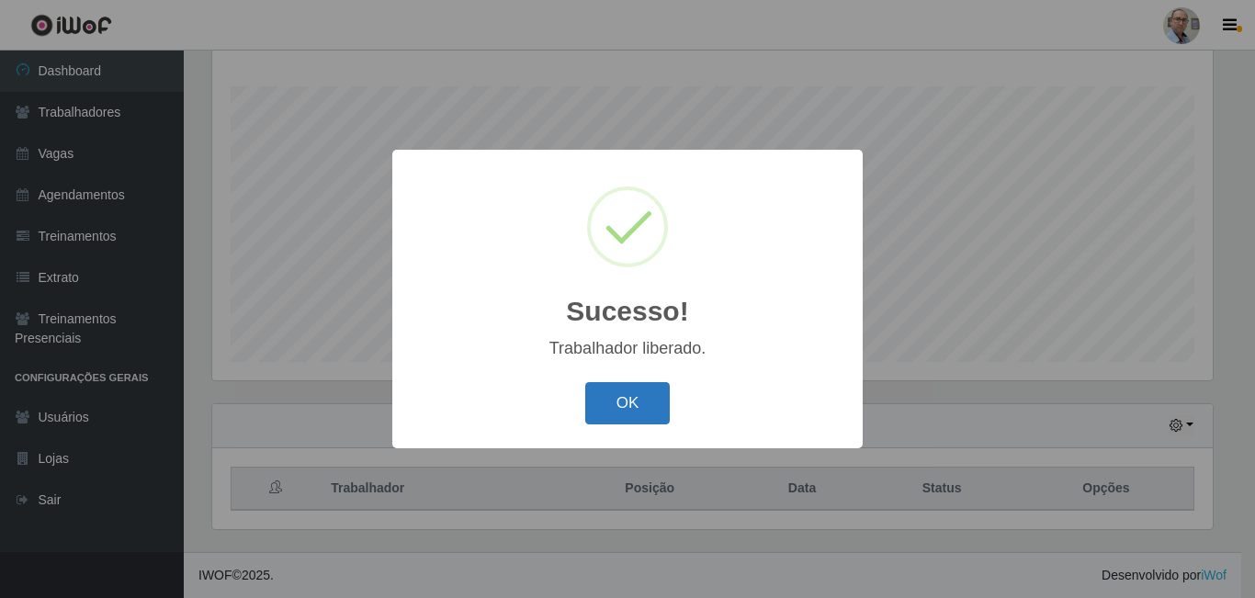
click at [616, 390] on button "OK" at bounding box center [627, 403] width 85 height 43
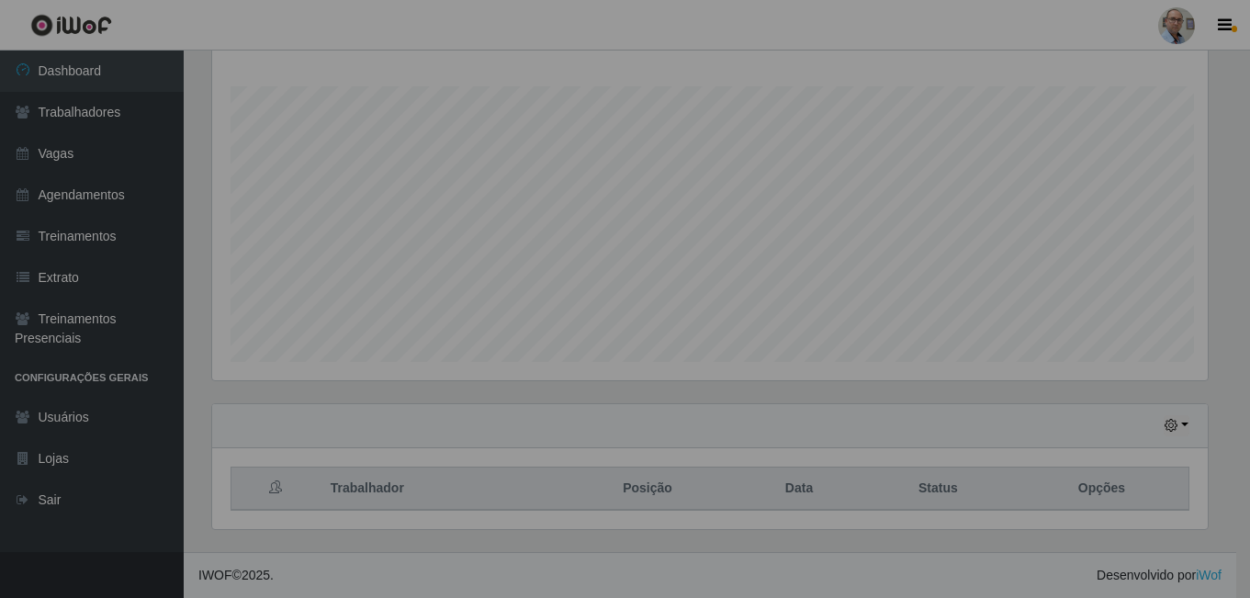
scroll to position [381, 1010]
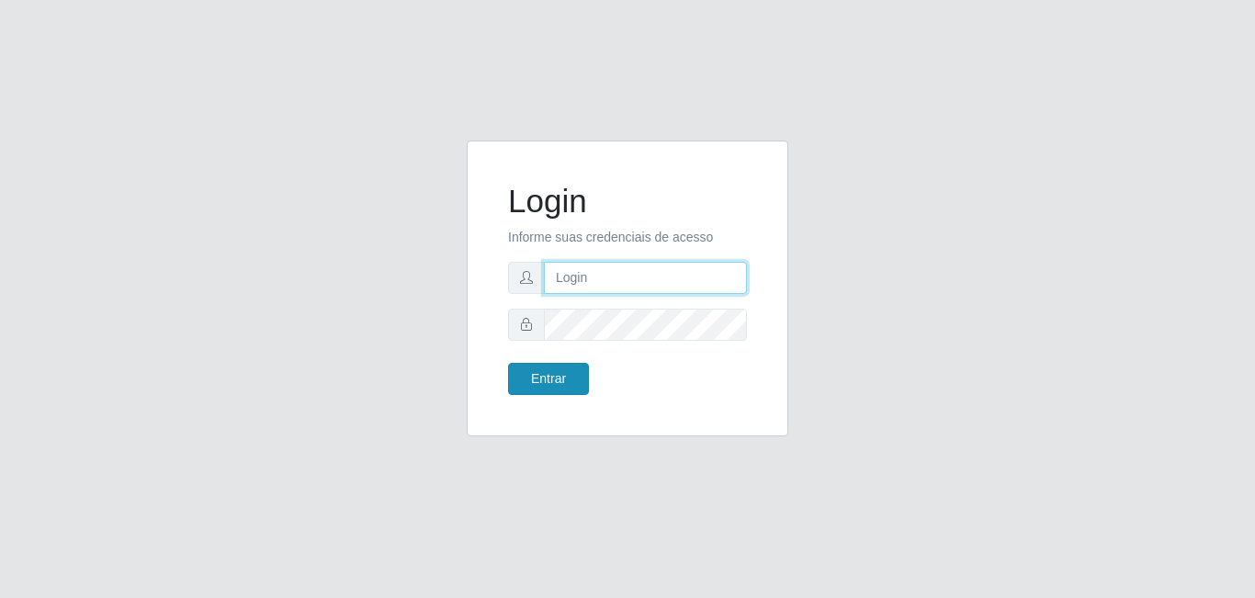
type input "[EMAIL_ADDRESS][DOMAIN_NAME]"
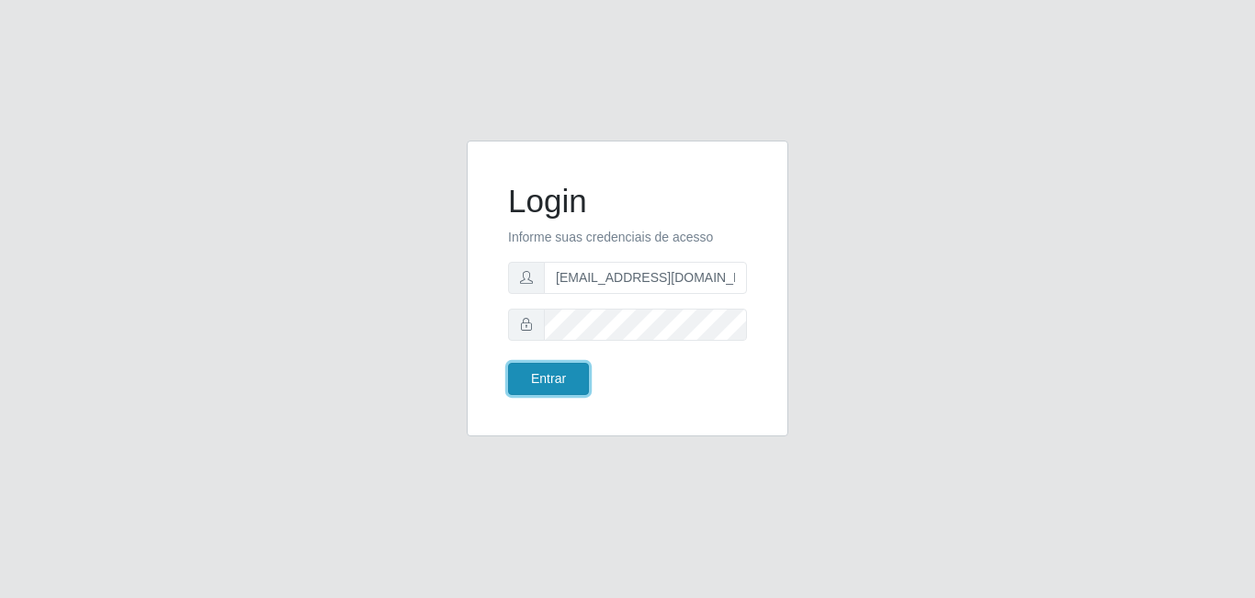
click at [544, 383] on button "Entrar" at bounding box center [548, 379] width 81 height 32
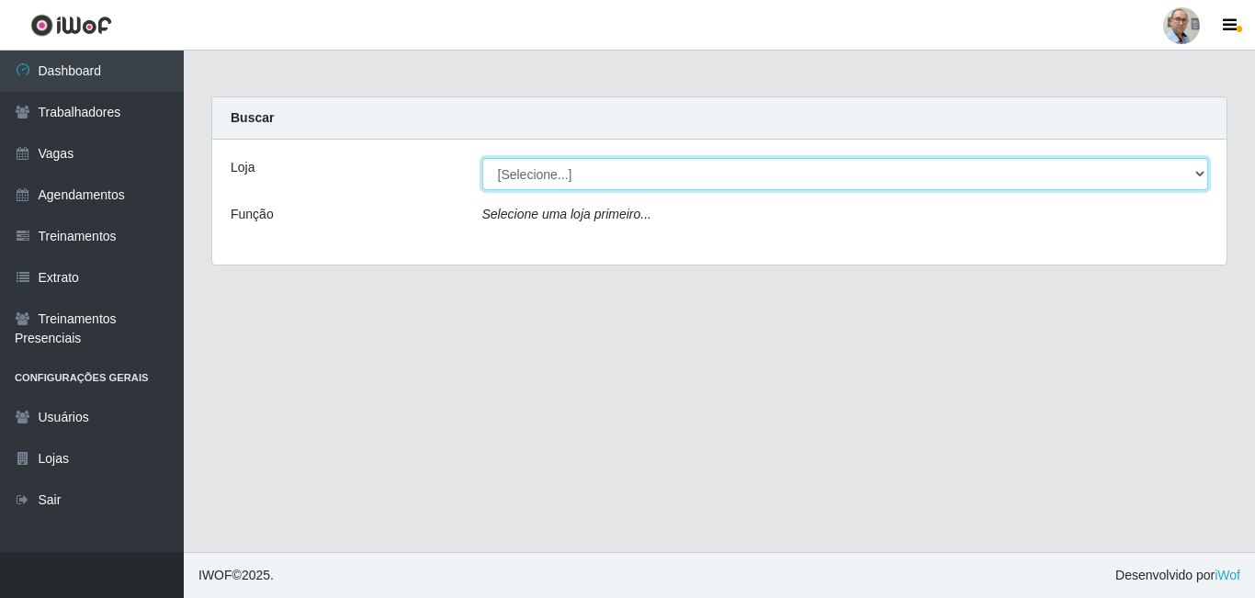
click at [573, 177] on select "[Selecione...] Mar Vermelho - Loja 04" at bounding box center [845, 174] width 727 height 32
select select "251"
click at [482, 158] on select "[Selecione...] Mar Vermelho - Loja 04" at bounding box center [845, 174] width 727 height 32
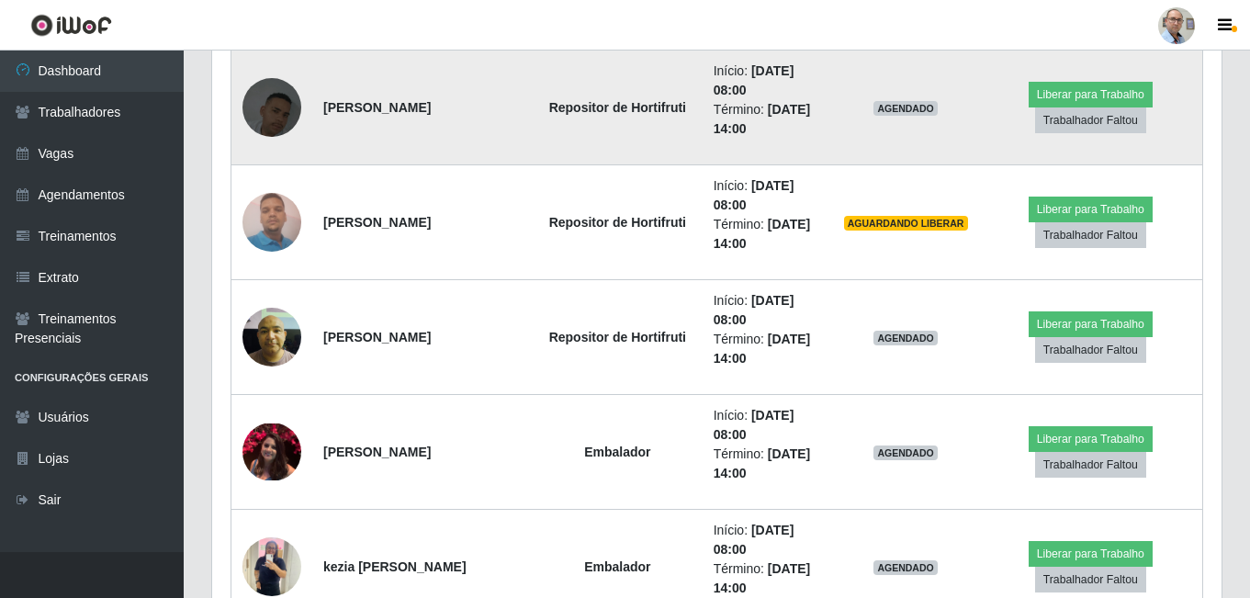
scroll to position [759, 0]
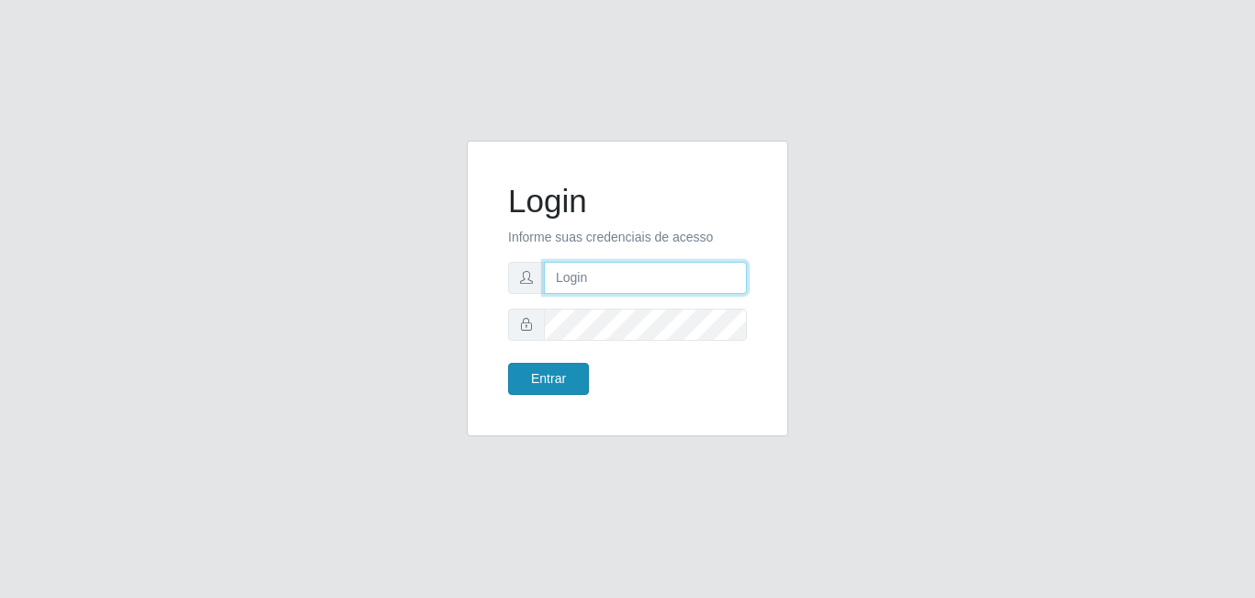
type input "[EMAIL_ADDRESS][DOMAIN_NAME]"
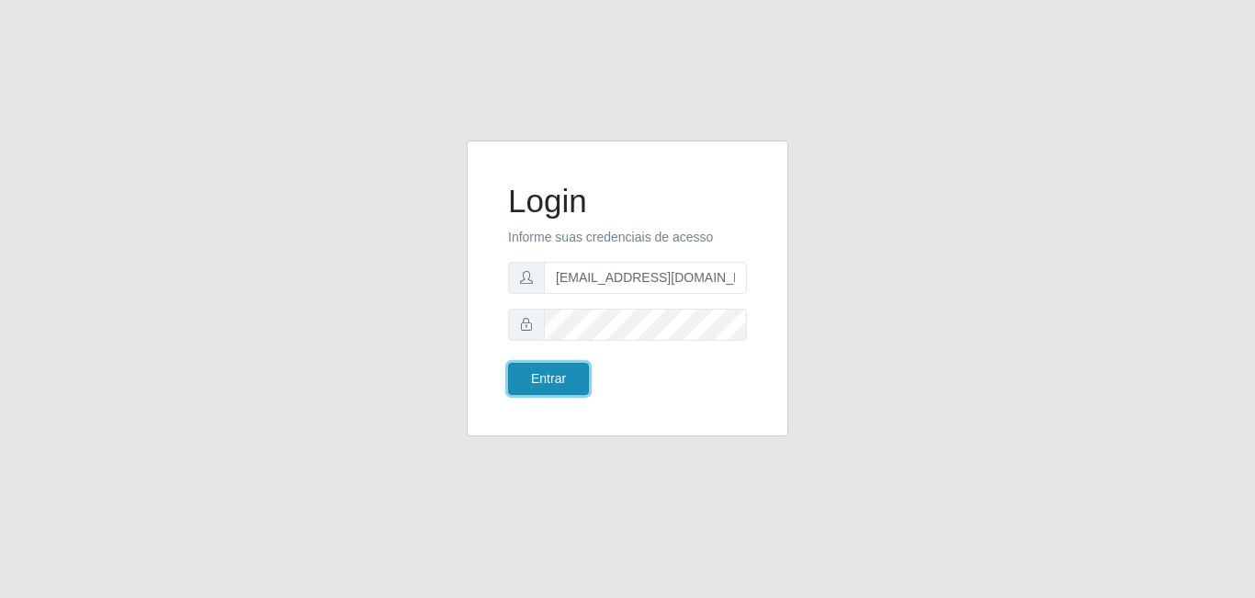
click at [550, 376] on button "Entrar" at bounding box center [548, 379] width 81 height 32
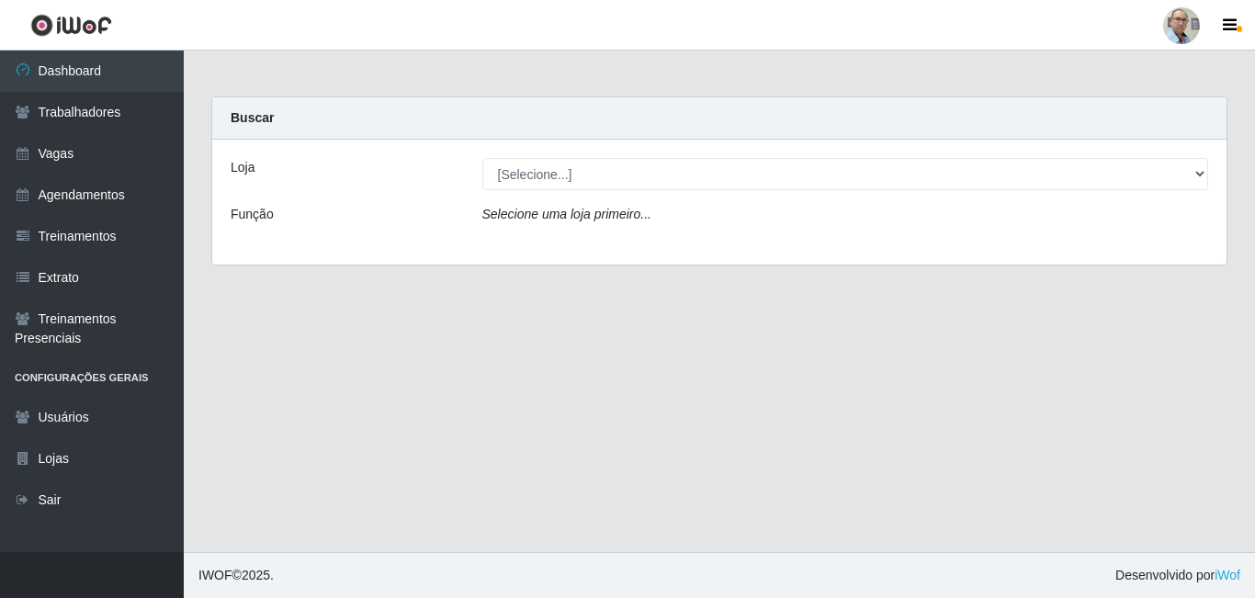
click at [563, 198] on div "Loja [Selecione...] Mar Vermelho - Loja 04 Função Selecione uma loja primeiro..." at bounding box center [719, 202] width 1014 height 125
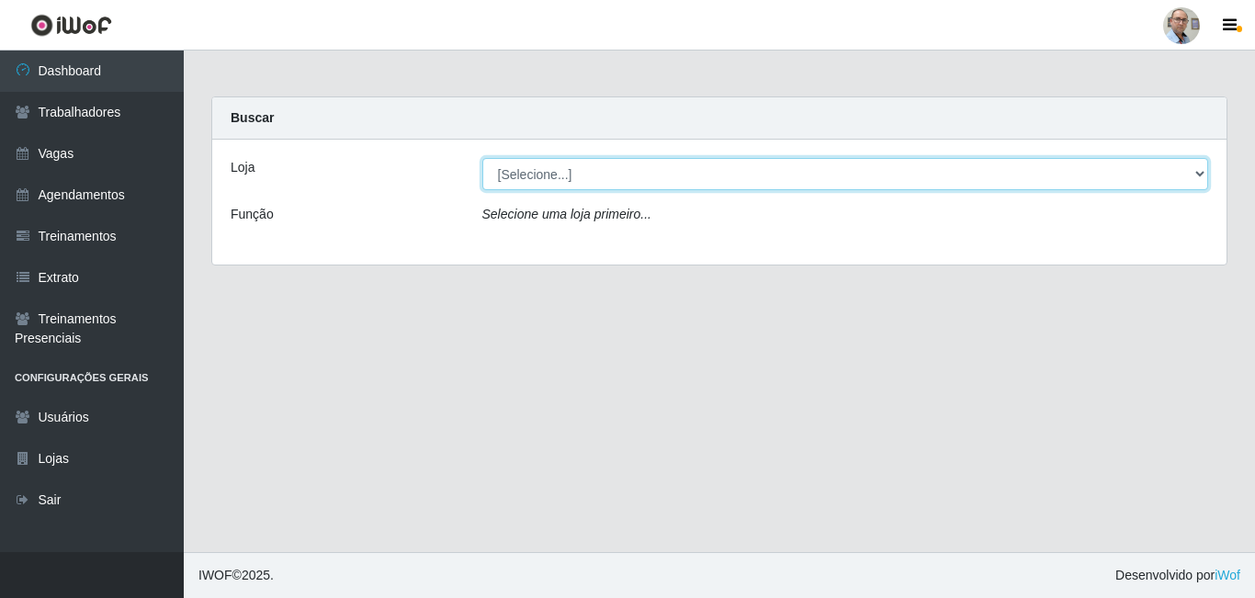
click at [565, 183] on select "[Selecione...] Mar Vermelho - Loja 04" at bounding box center [845, 174] width 727 height 32
select select "251"
click at [482, 158] on select "[Selecione...] Mar Vermelho - Loja 04" at bounding box center [845, 174] width 727 height 32
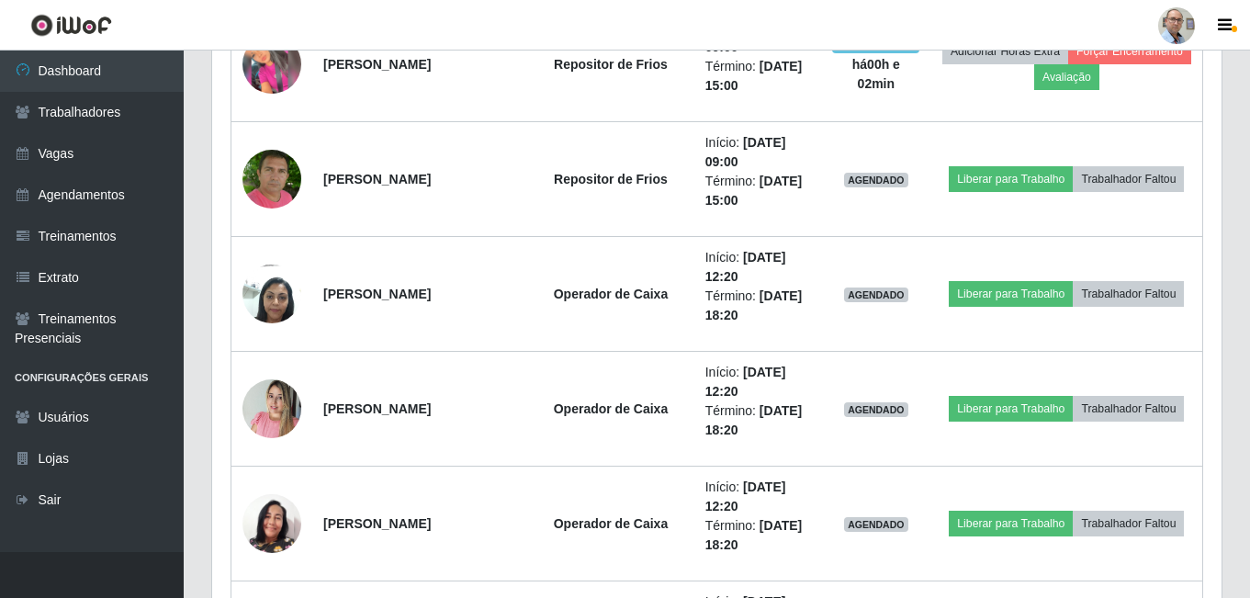
scroll to position [3124, 0]
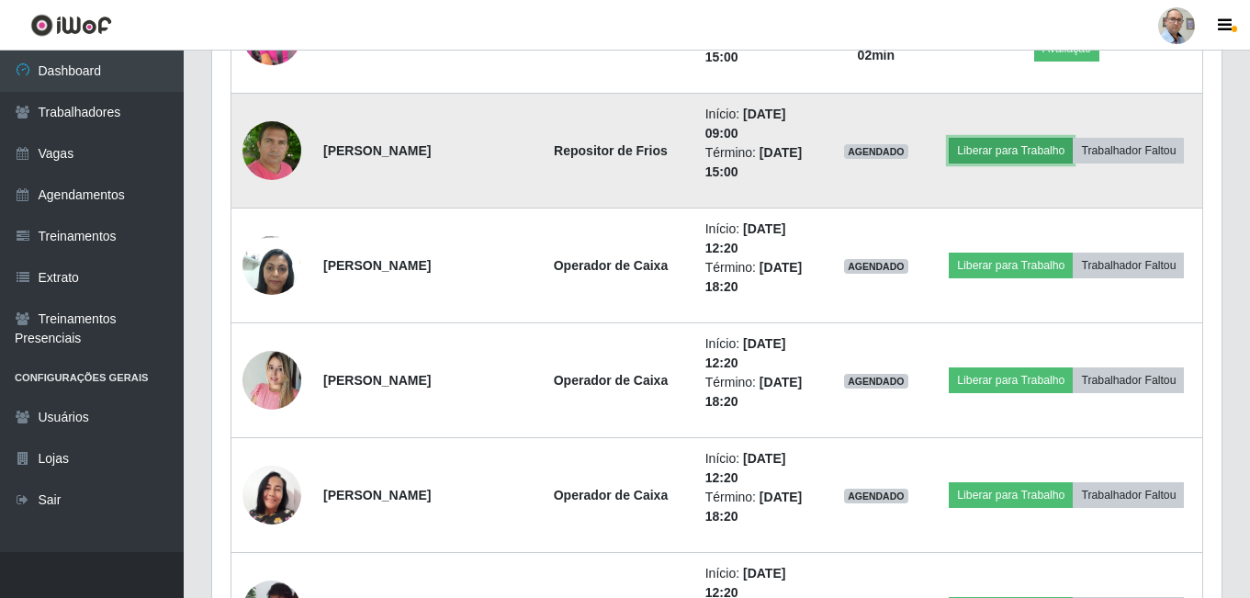
click at [989, 144] on button "Liberar para Trabalho" at bounding box center [1011, 151] width 124 height 26
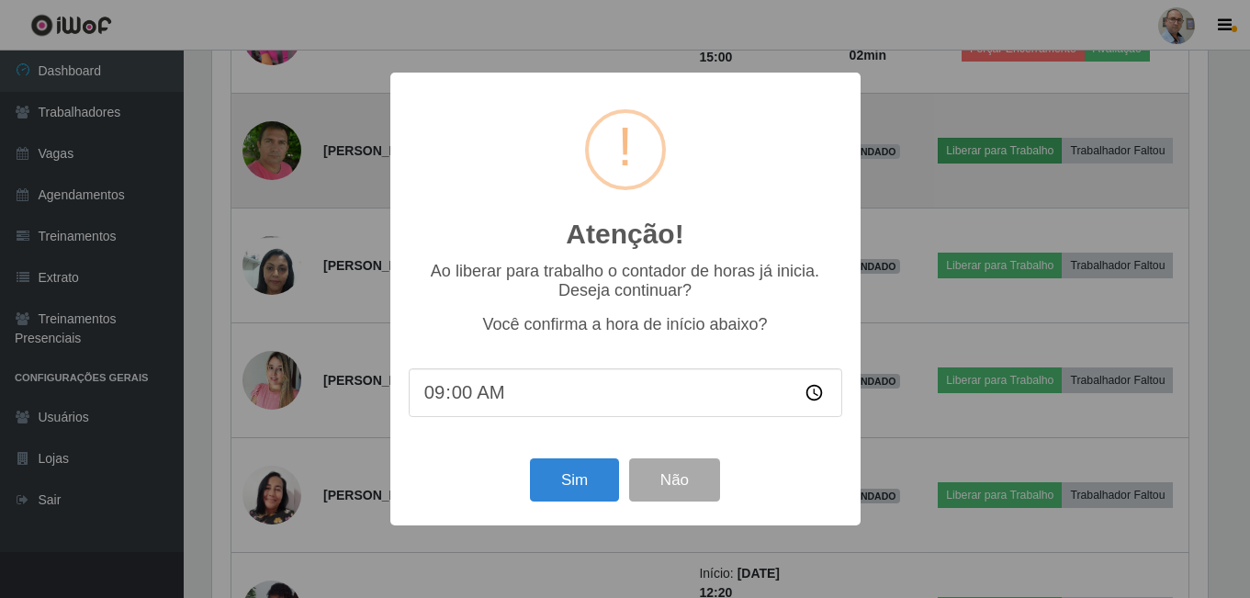
scroll to position [381, 1001]
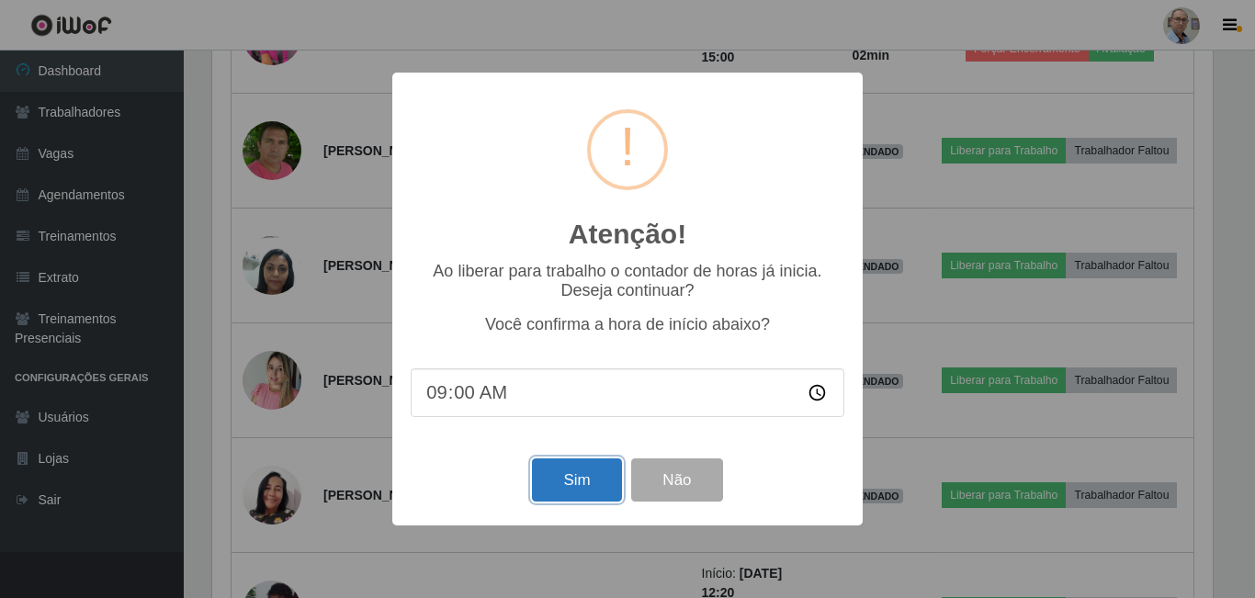
click at [569, 475] on button "Sim" at bounding box center [576, 479] width 89 height 43
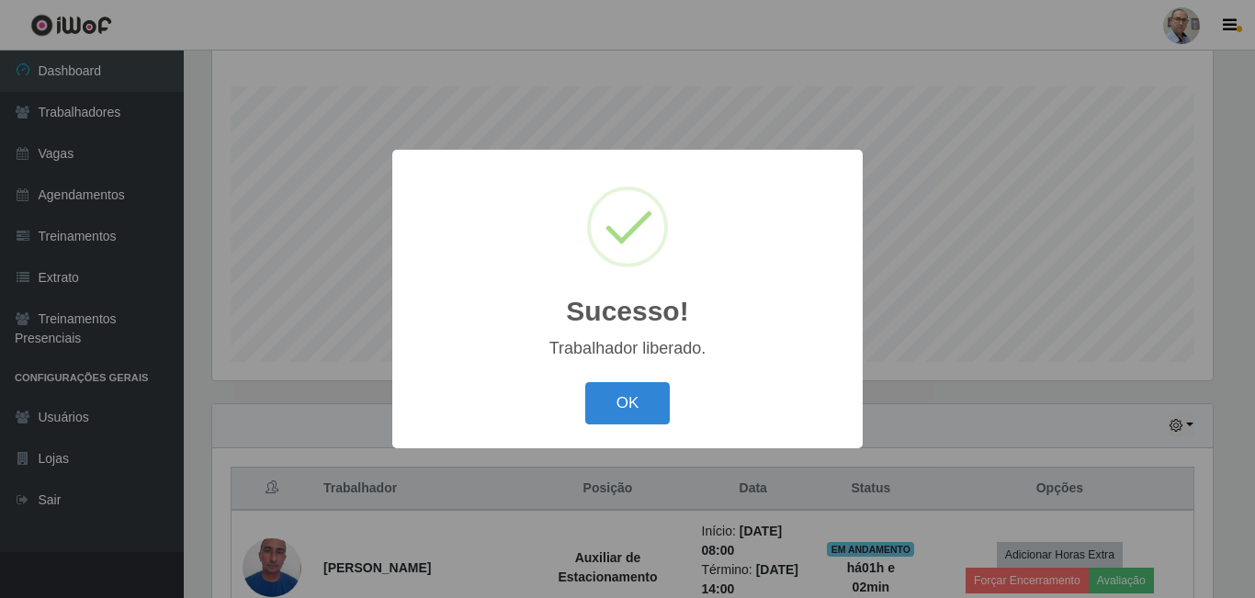
click at [961, 411] on div "Sucesso! × Trabalhador liberado. OK Cancel" at bounding box center [627, 299] width 1255 height 598
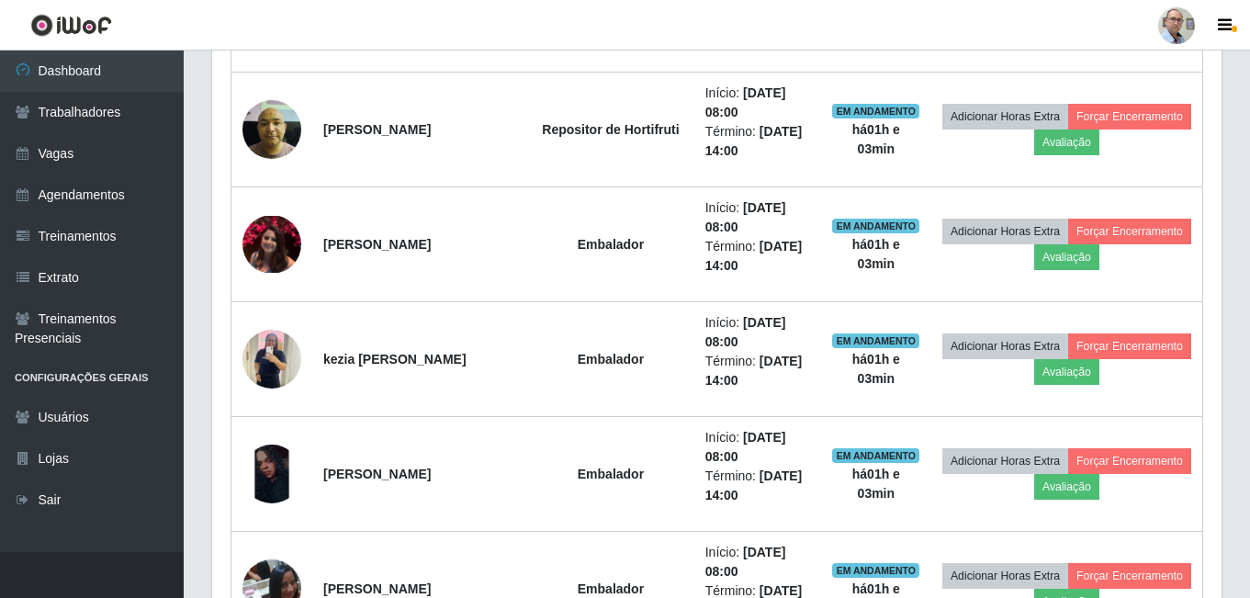
scroll to position [1122, 0]
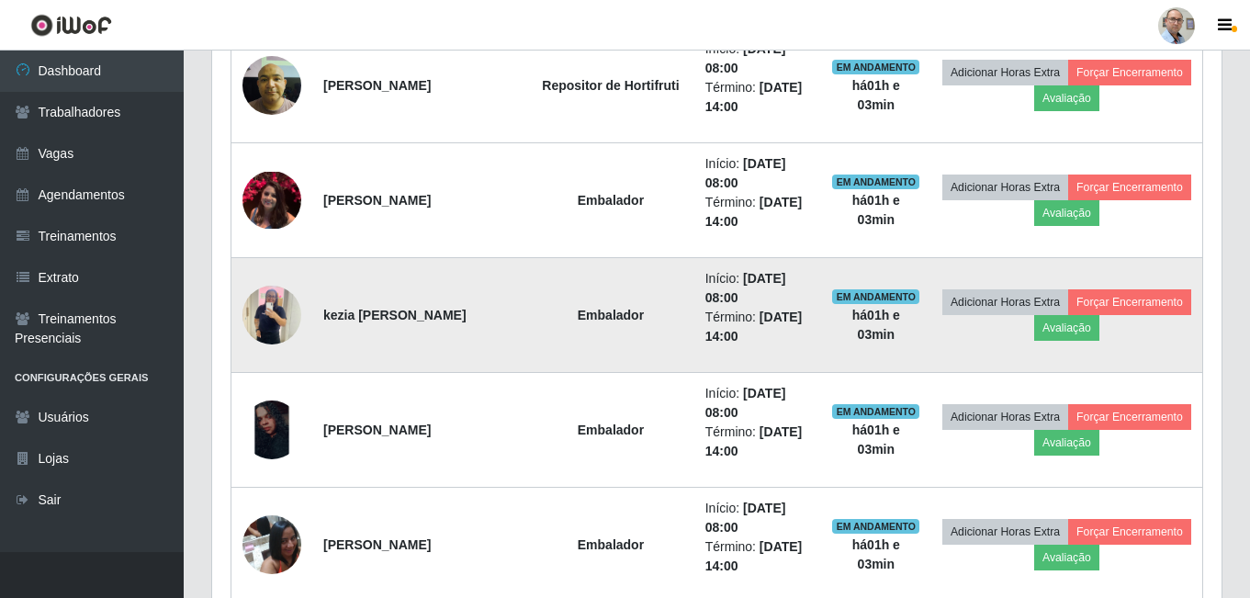
drag, startPoint x: 322, startPoint y: 313, endPoint x: 472, endPoint y: 311, distance: 149.8
click at [472, 311] on td "kezia [PERSON_NAME]" at bounding box center [419, 315] width 215 height 115
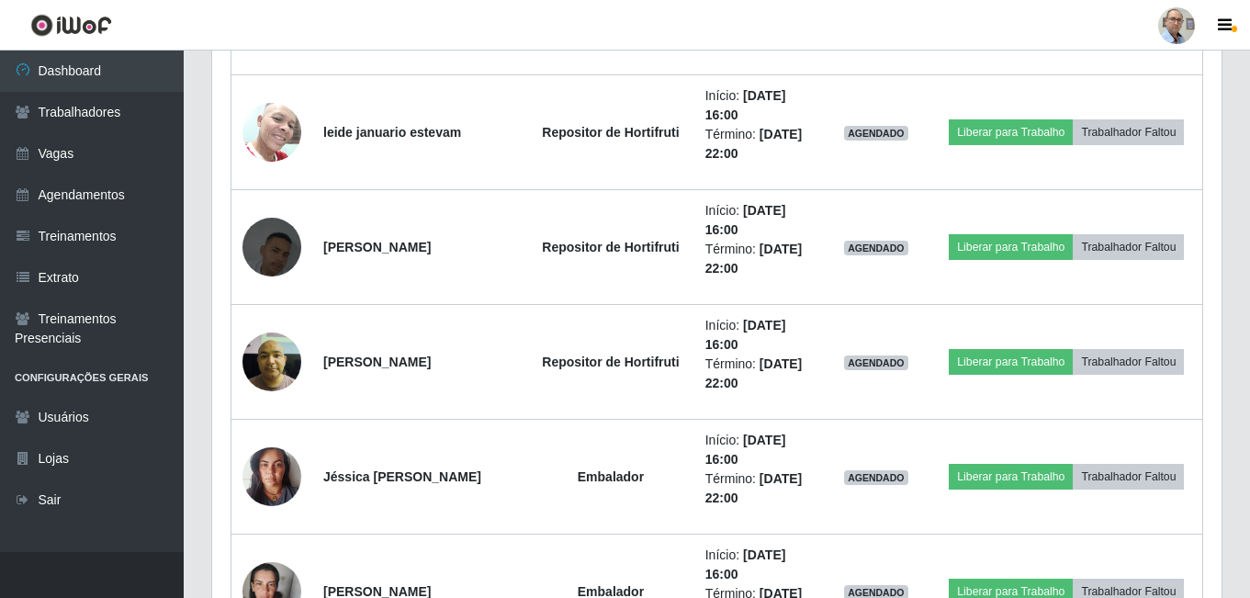
scroll to position [3878, 0]
